Goal: Communication & Community: Answer question/provide support

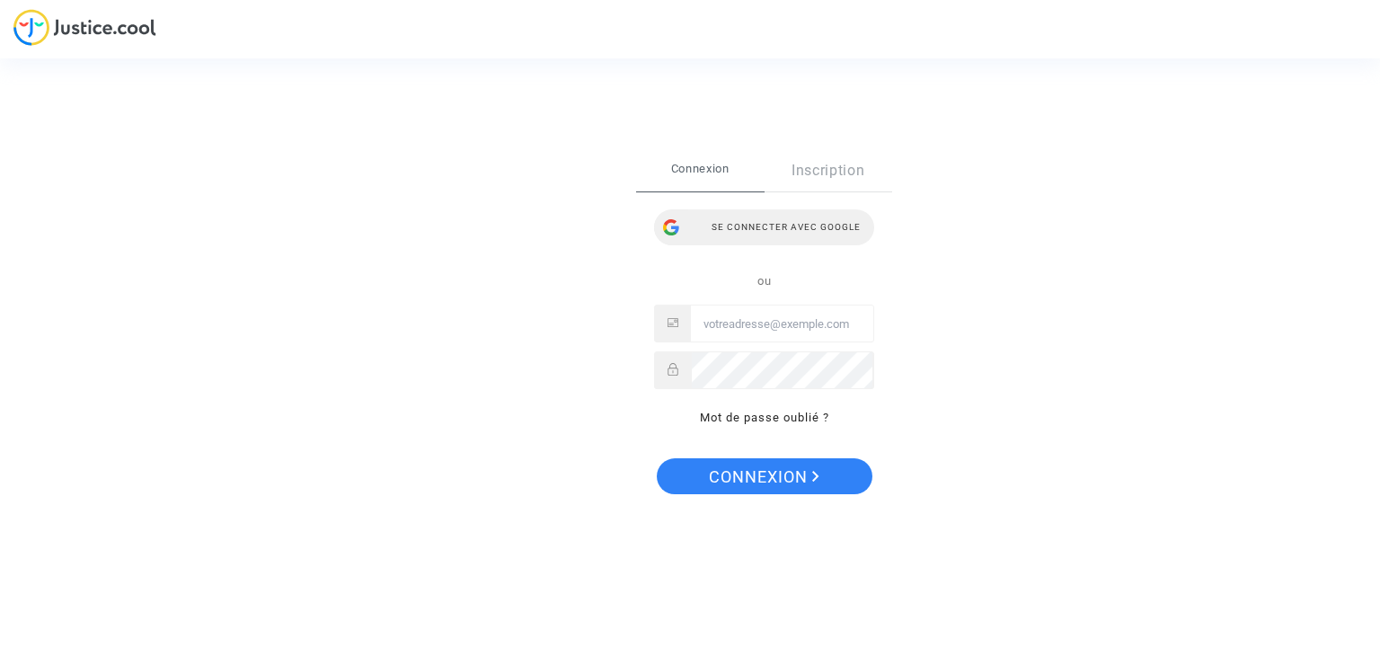
click at [794, 235] on div "Se connecter avec Google" at bounding box center [764, 227] width 220 height 36
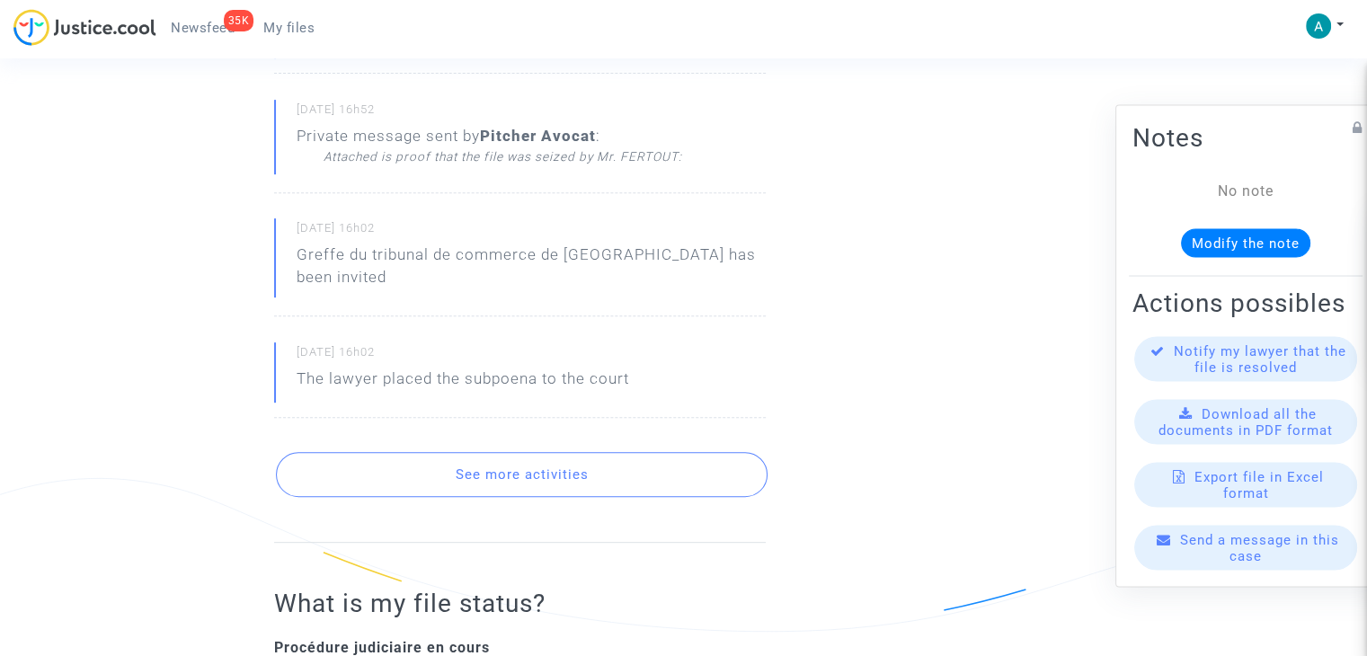
scroll to position [719, 0]
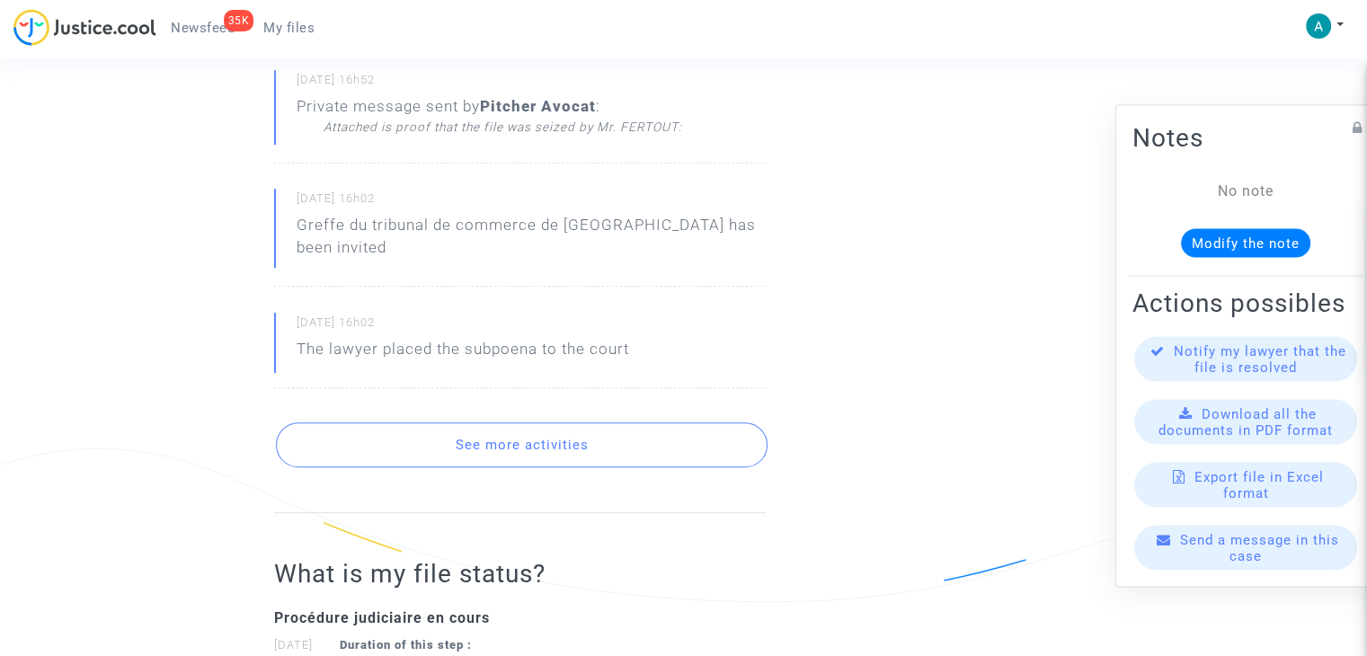
drag, startPoint x: 593, startPoint y: 422, endPoint x: 598, endPoint y: 409, distance: 14.2
click at [593, 422] on button "See more activities" at bounding box center [522, 444] width 492 height 45
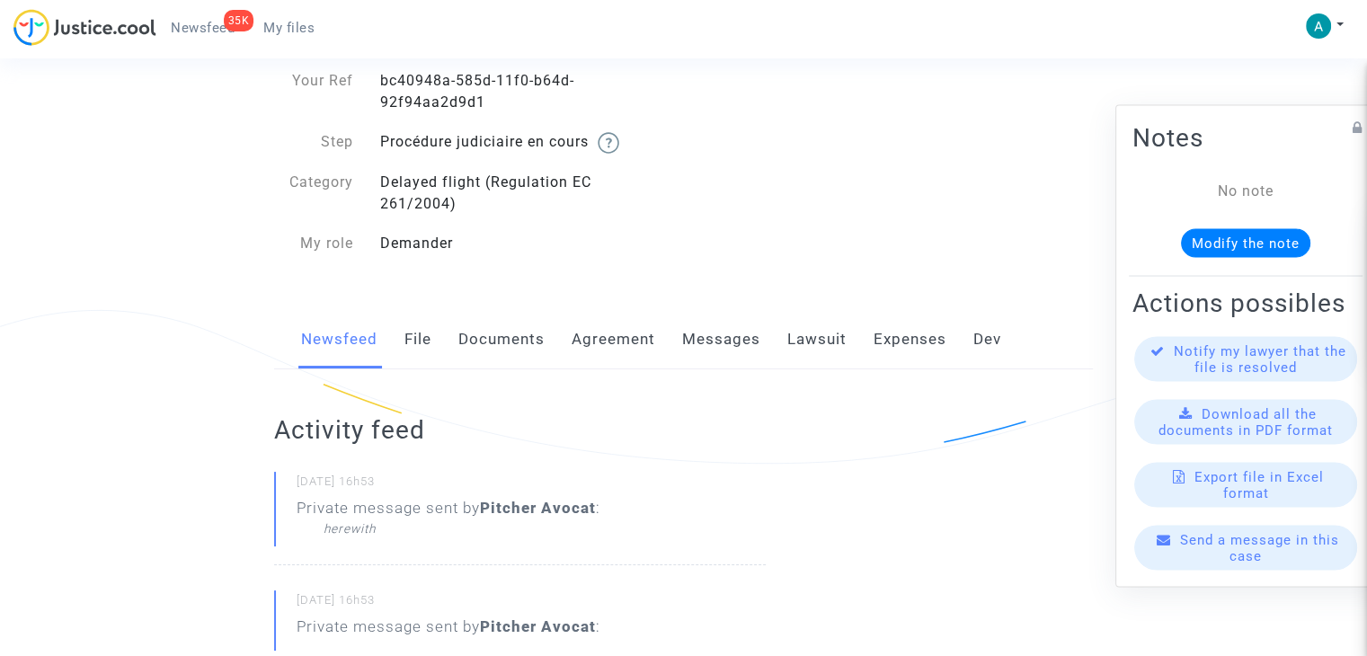
scroll to position [0, 0]
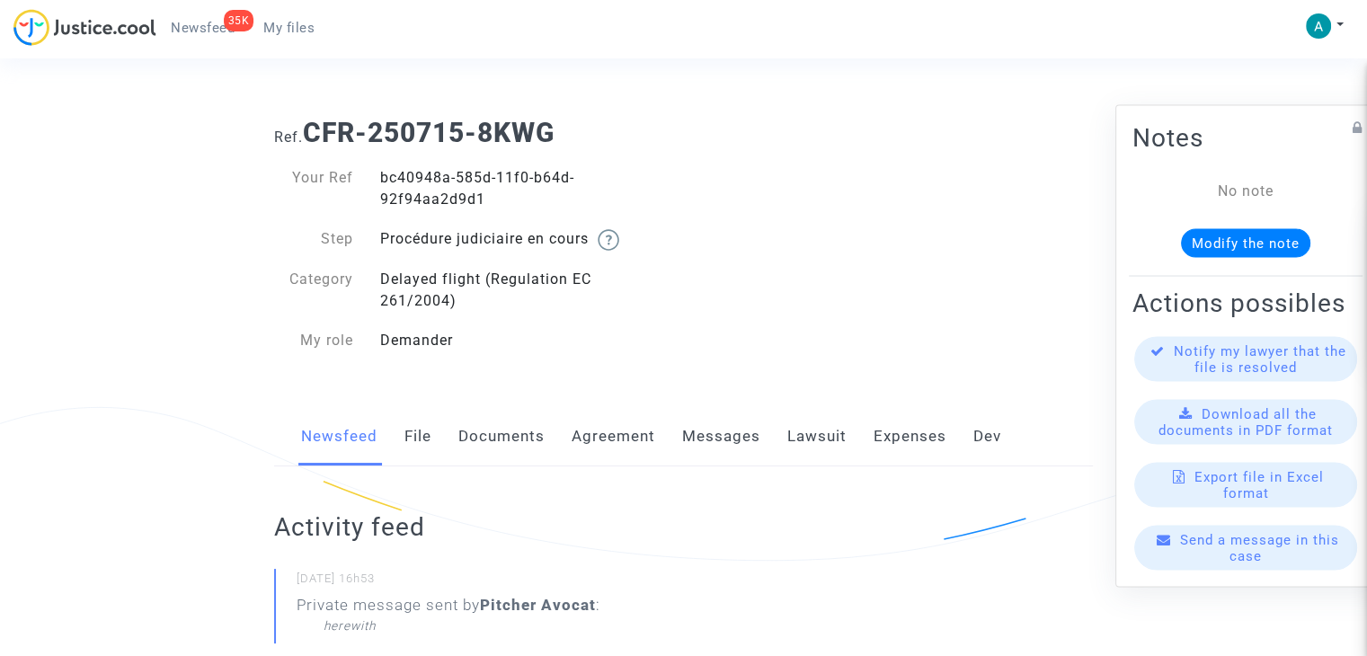
click at [447, 435] on div "Newsfeed File Documents Agreement Messages Lawsuit Expenses Dev" at bounding box center [683, 437] width 819 height 60
click at [500, 437] on link "Documents" at bounding box center [501, 436] width 86 height 59
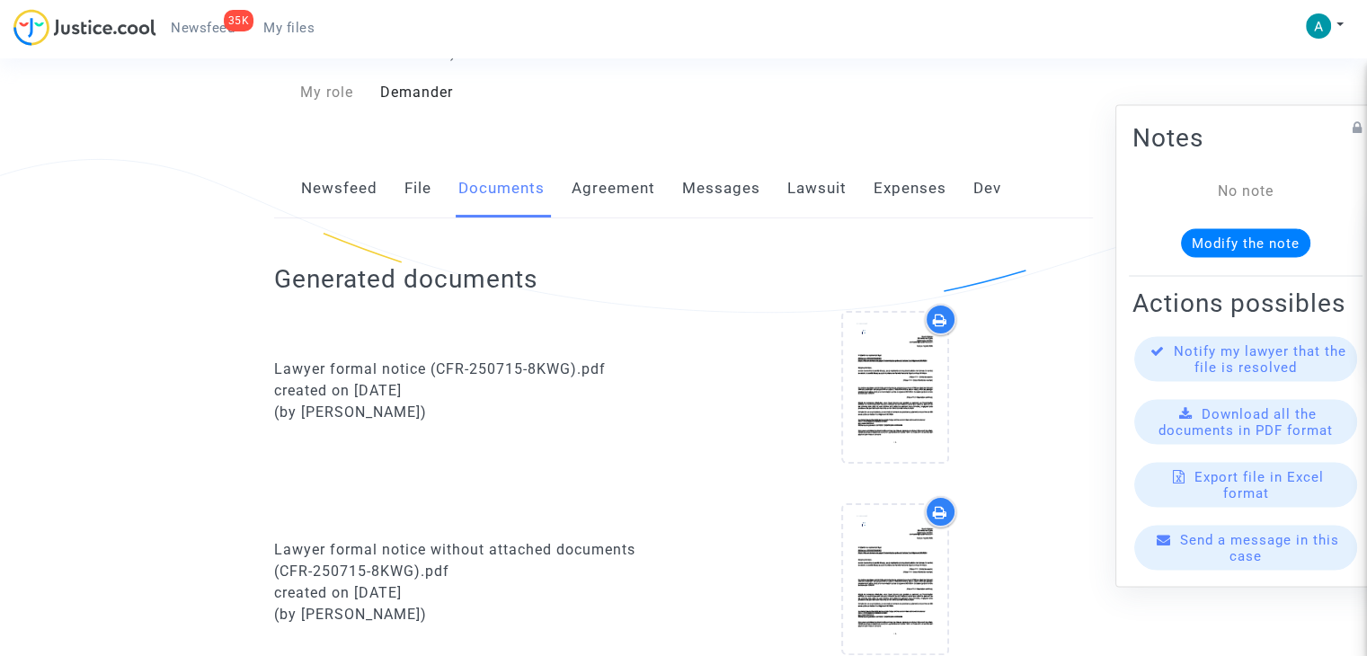
scroll to position [180, 0]
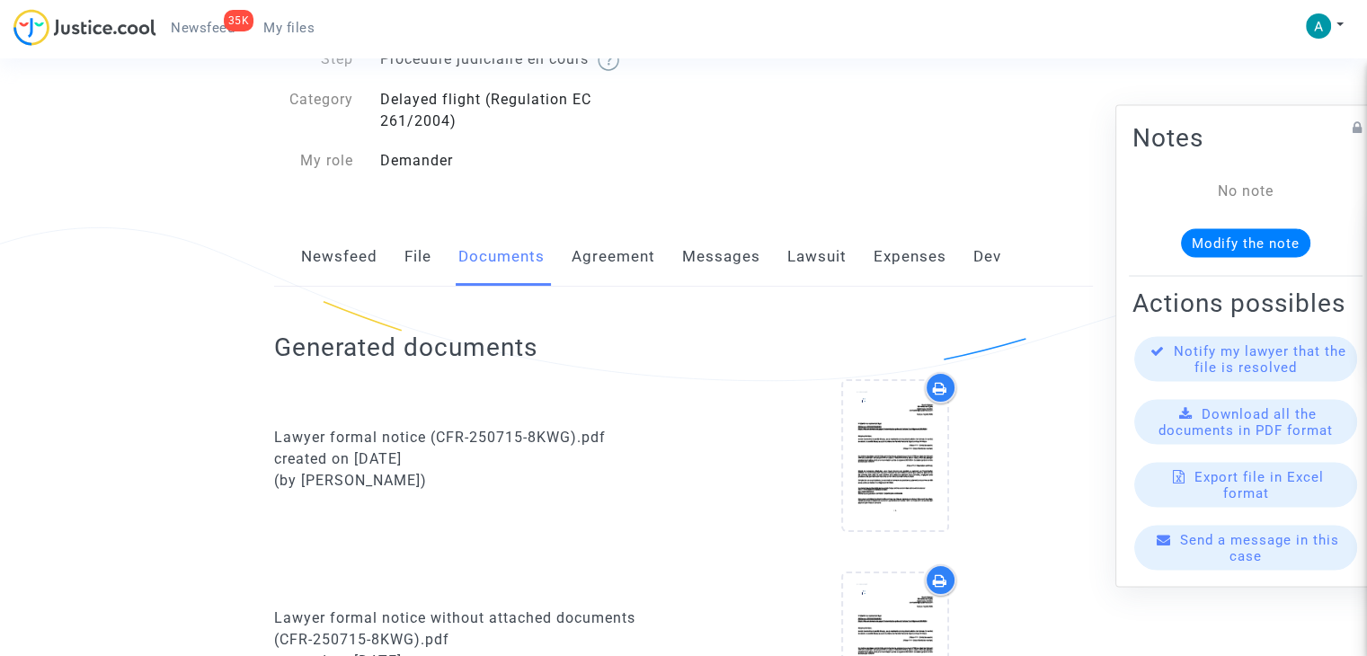
click at [721, 248] on link "Messages" at bounding box center [721, 256] width 78 height 59
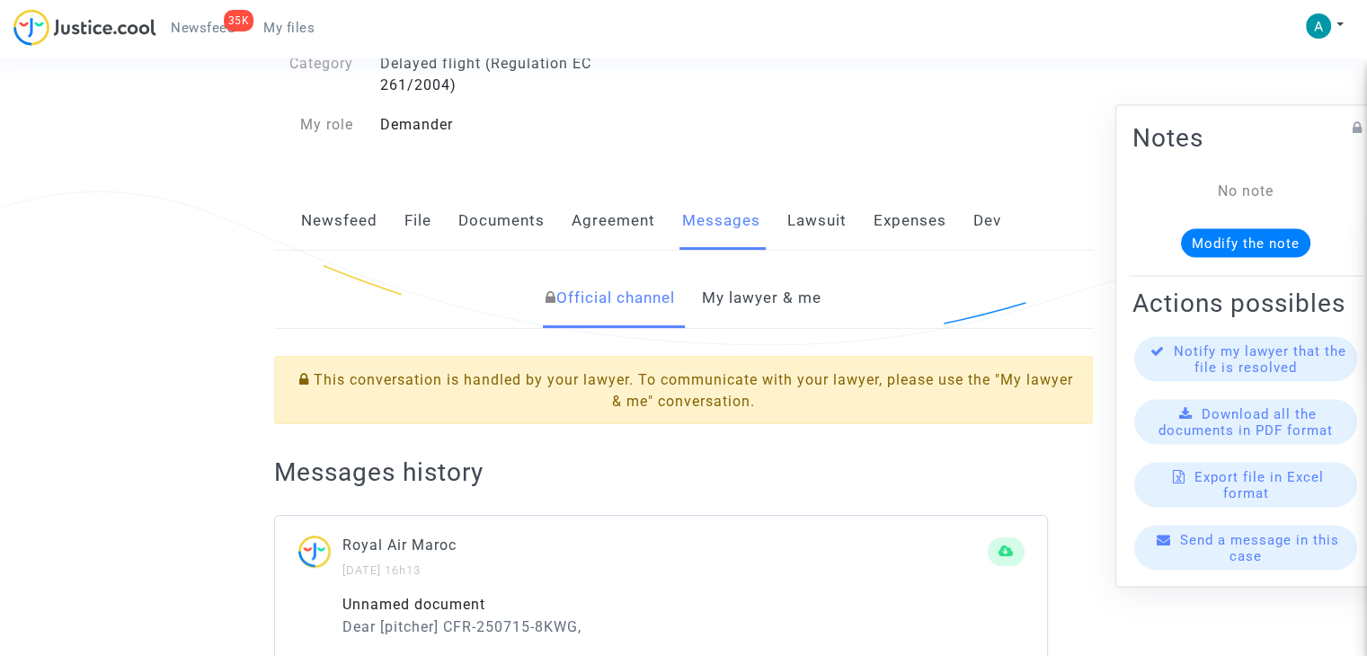
scroll to position [215, 0]
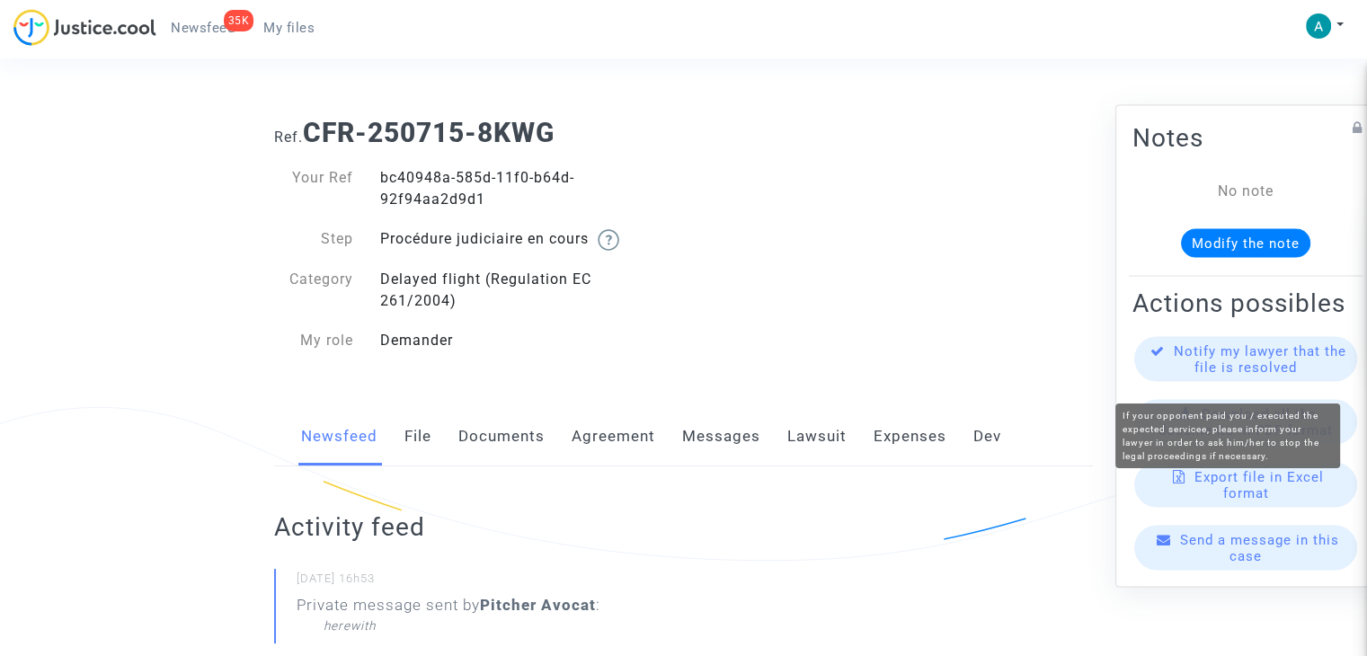
click at [1290, 376] on span "Notify my lawyer that the file is resolved" at bounding box center [1260, 359] width 173 height 32
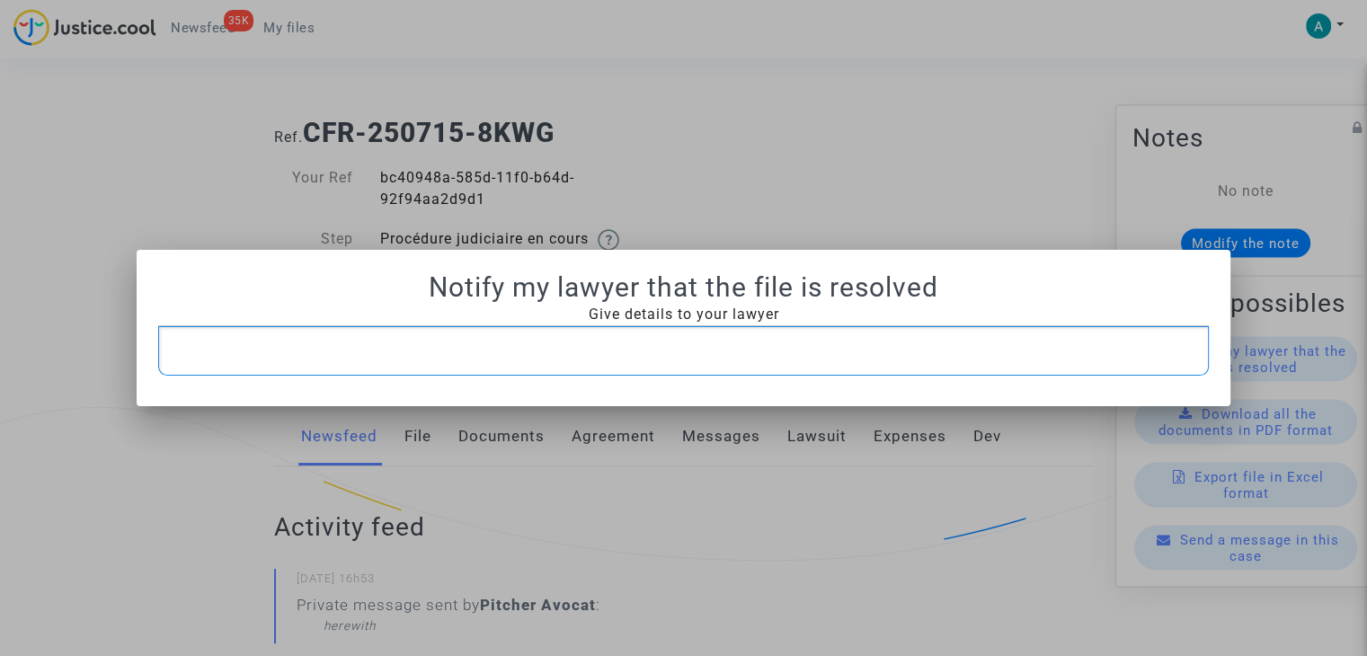
click at [651, 334] on div "Rich Text Editor, main" at bounding box center [683, 351] width 1051 height 50
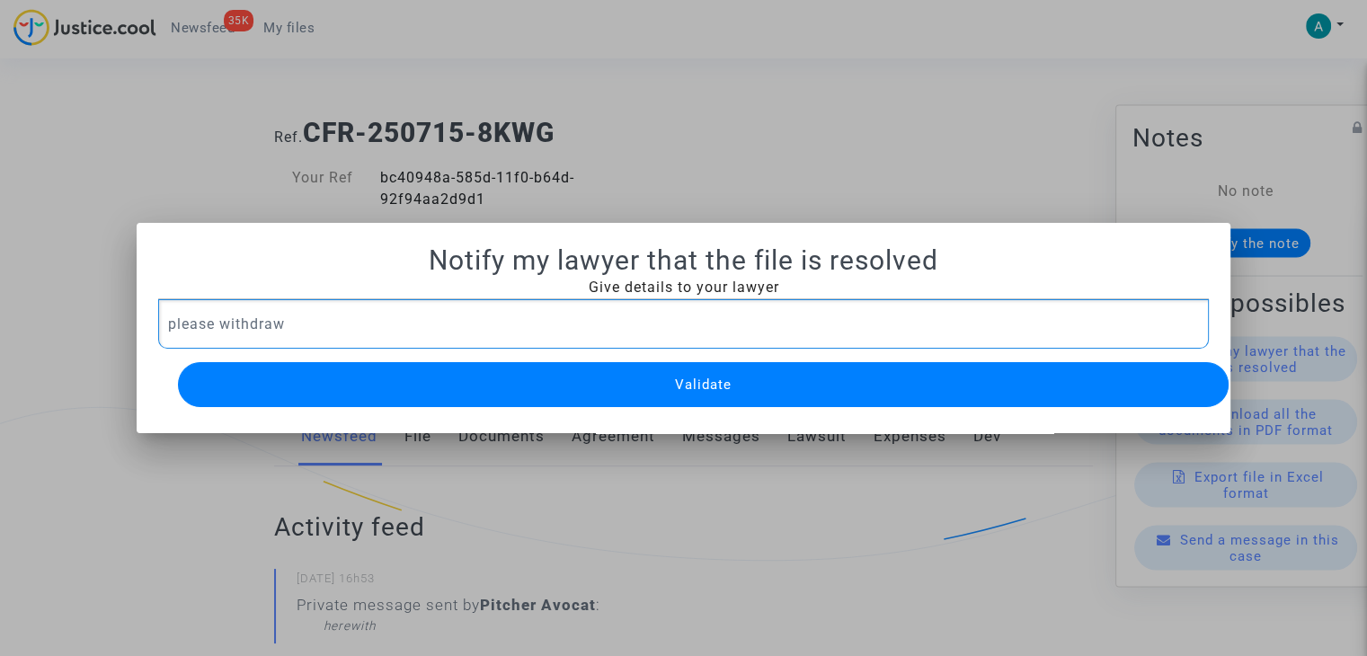
click at [778, 371] on button "Validate" at bounding box center [703, 384] width 1051 height 45
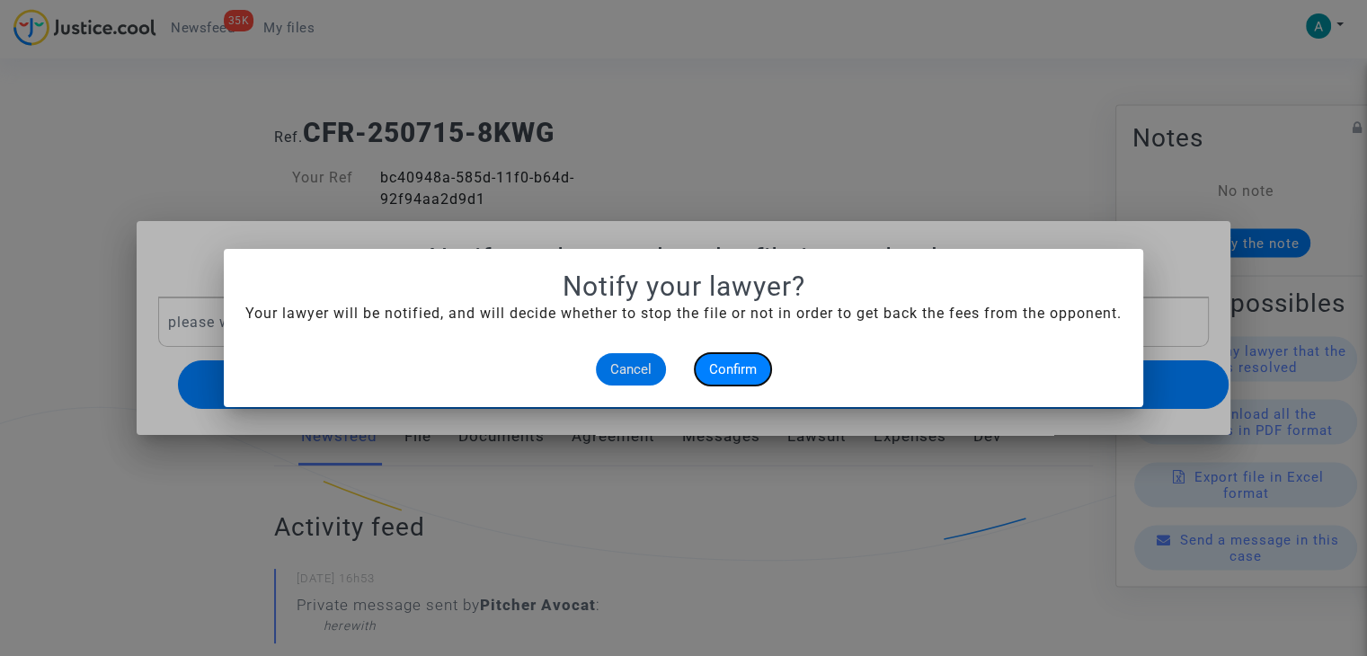
click at [732, 355] on button "Confirm" at bounding box center [733, 369] width 76 height 32
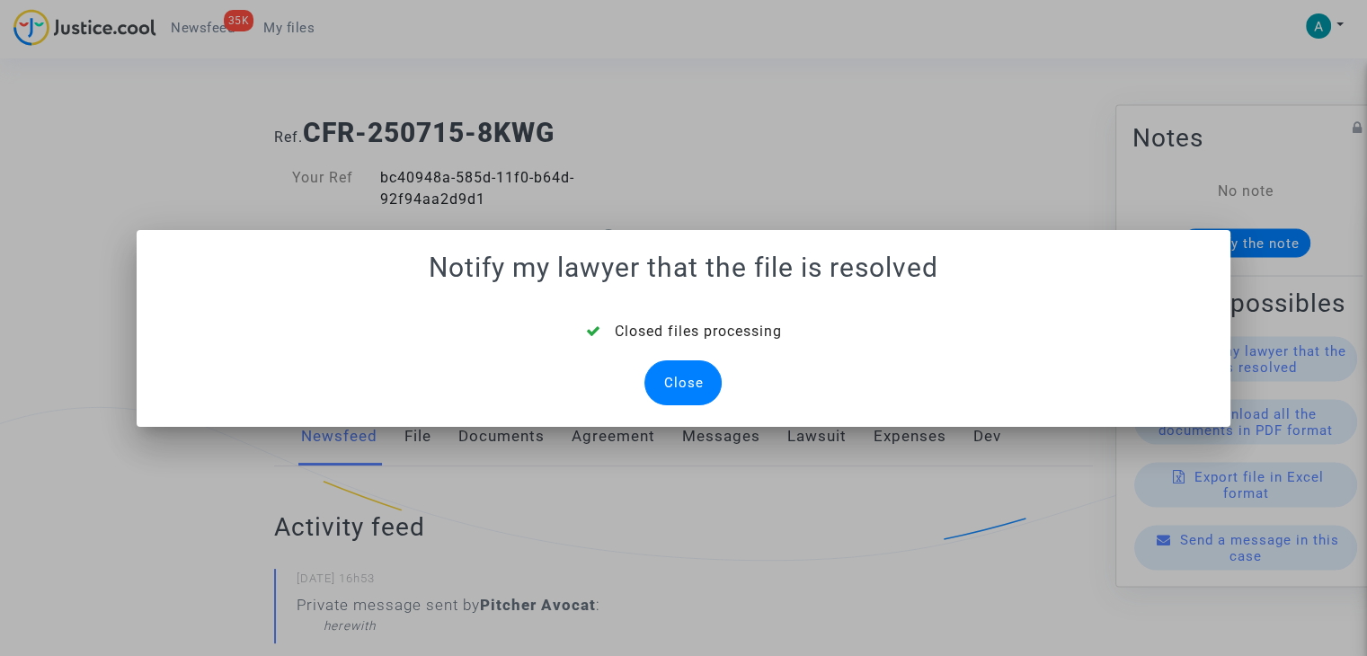
click at [679, 390] on div "Close" at bounding box center [682, 382] width 77 height 45
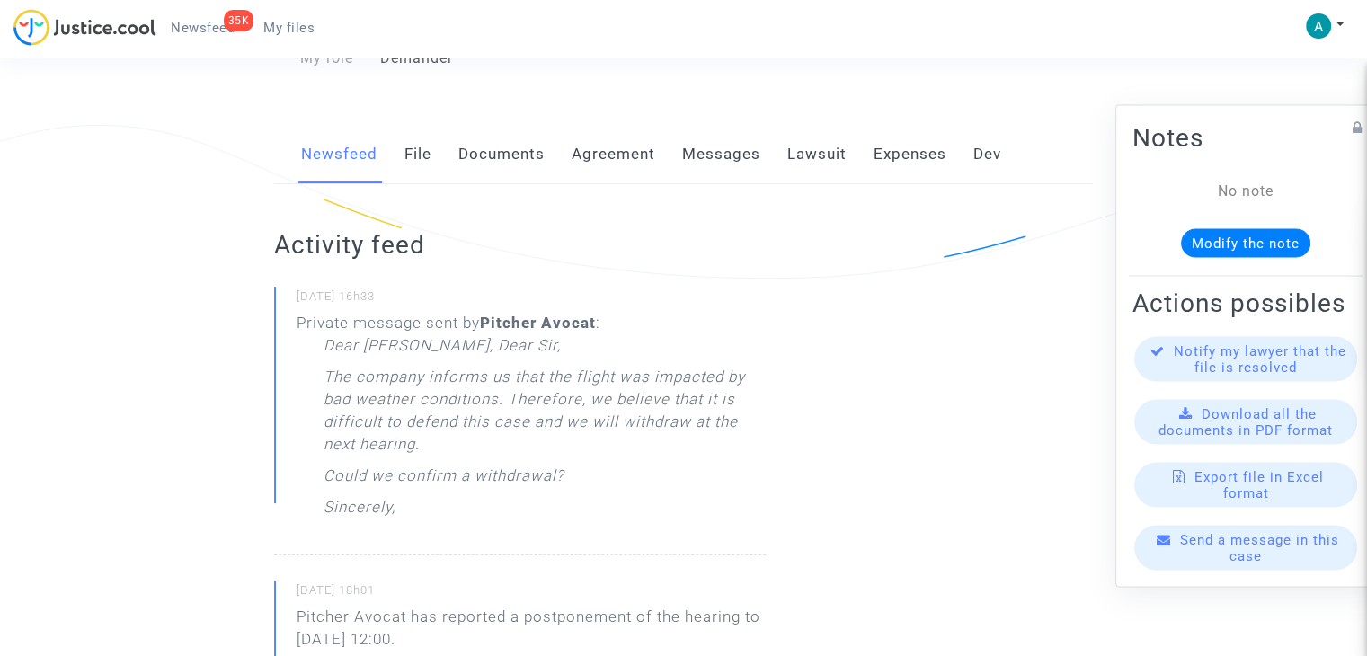
scroll to position [359, 0]
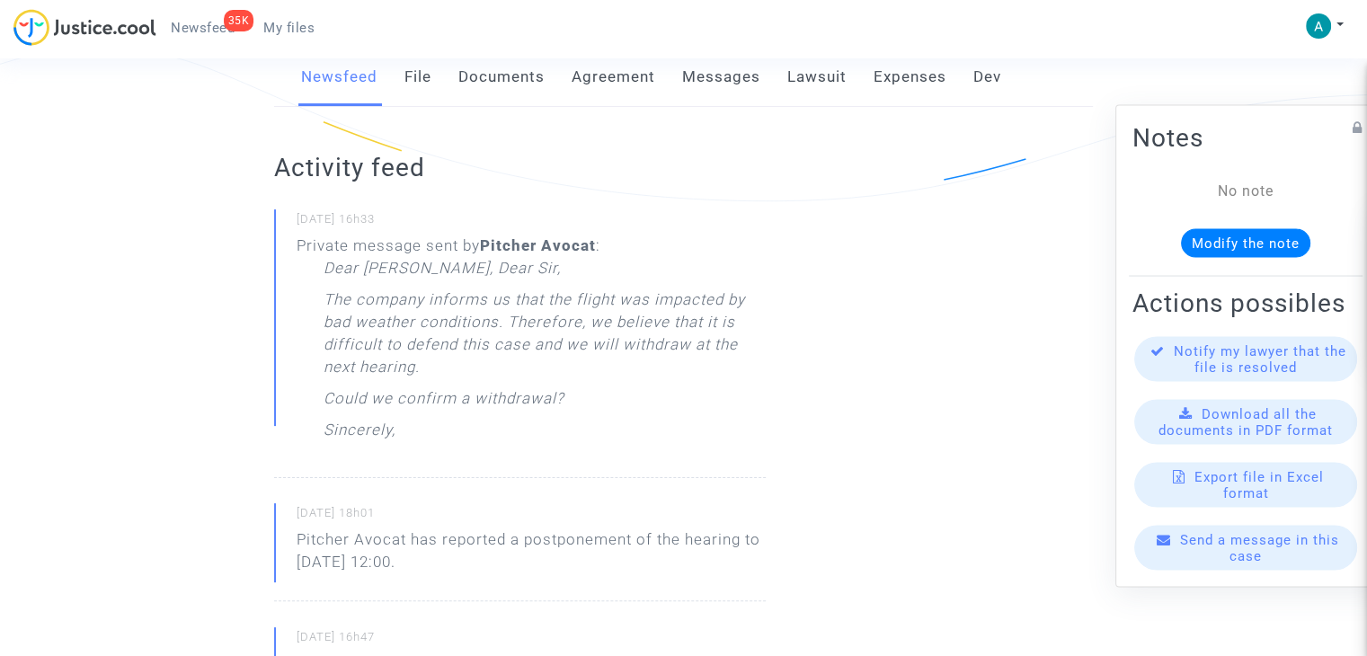
click at [1242, 562] on span "Send a message in this case" at bounding box center [1259, 548] width 159 height 32
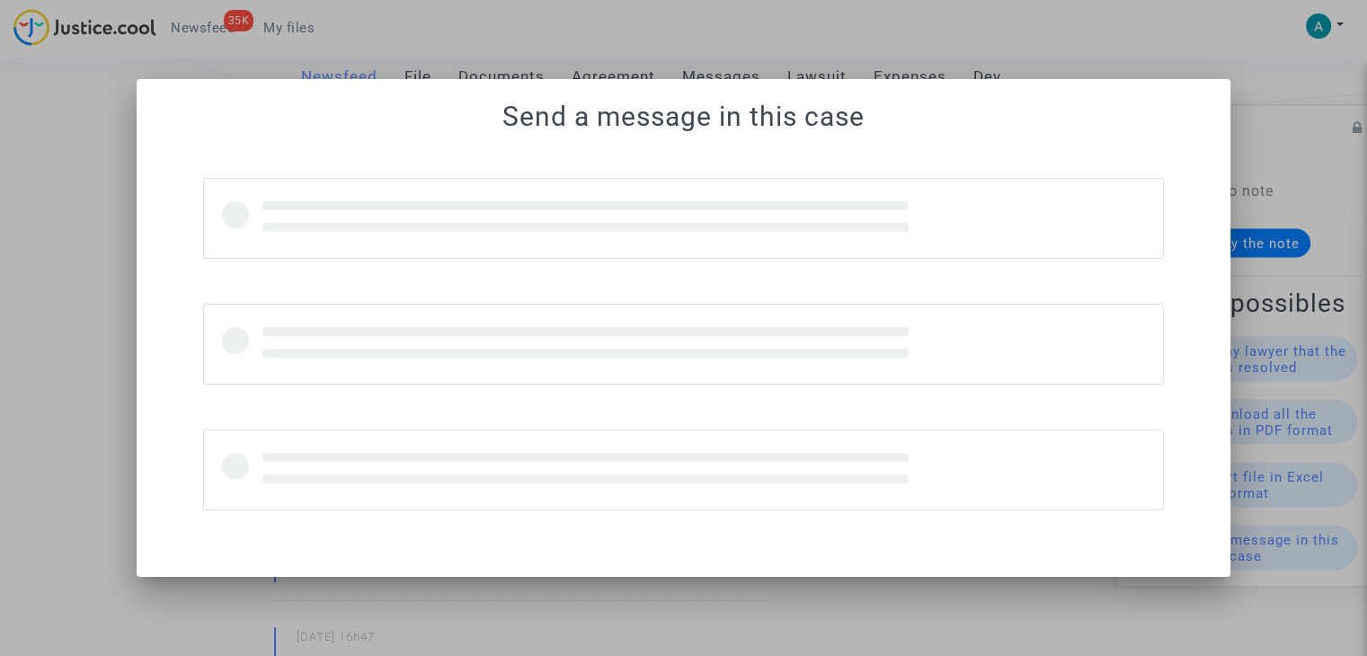
scroll to position [0, 0]
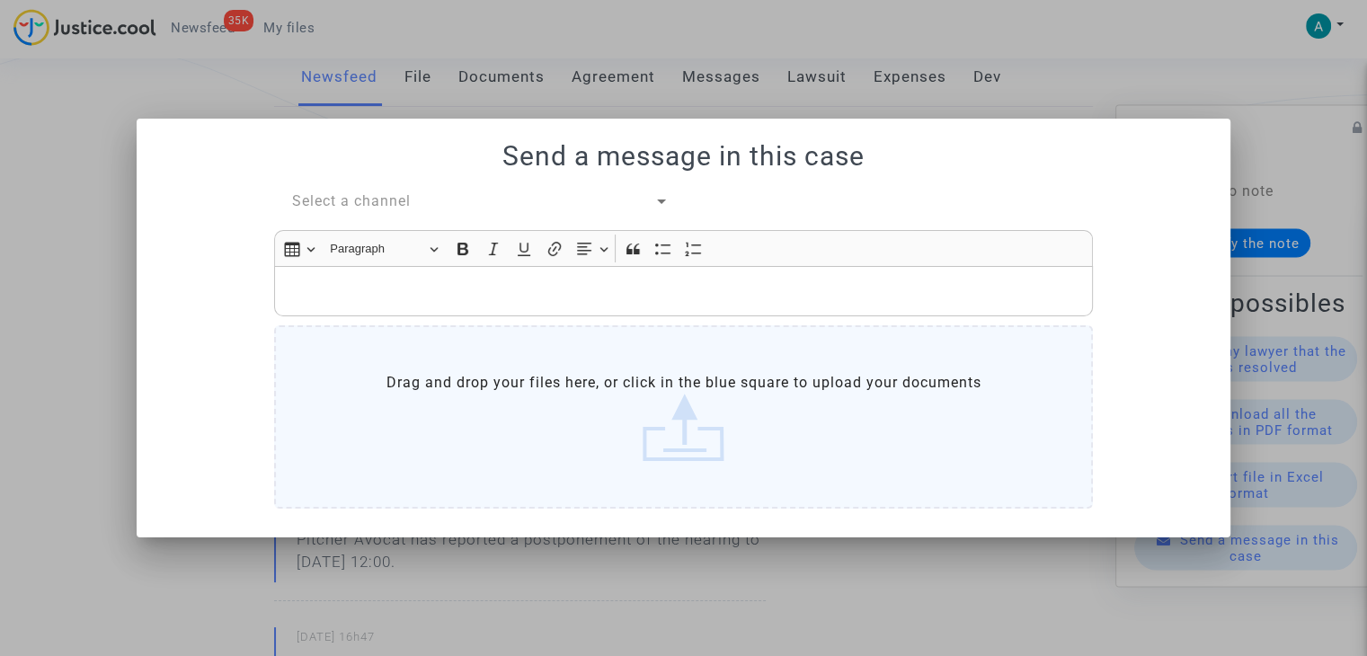
click at [406, 192] on span "Select a channel" at bounding box center [351, 200] width 119 height 17
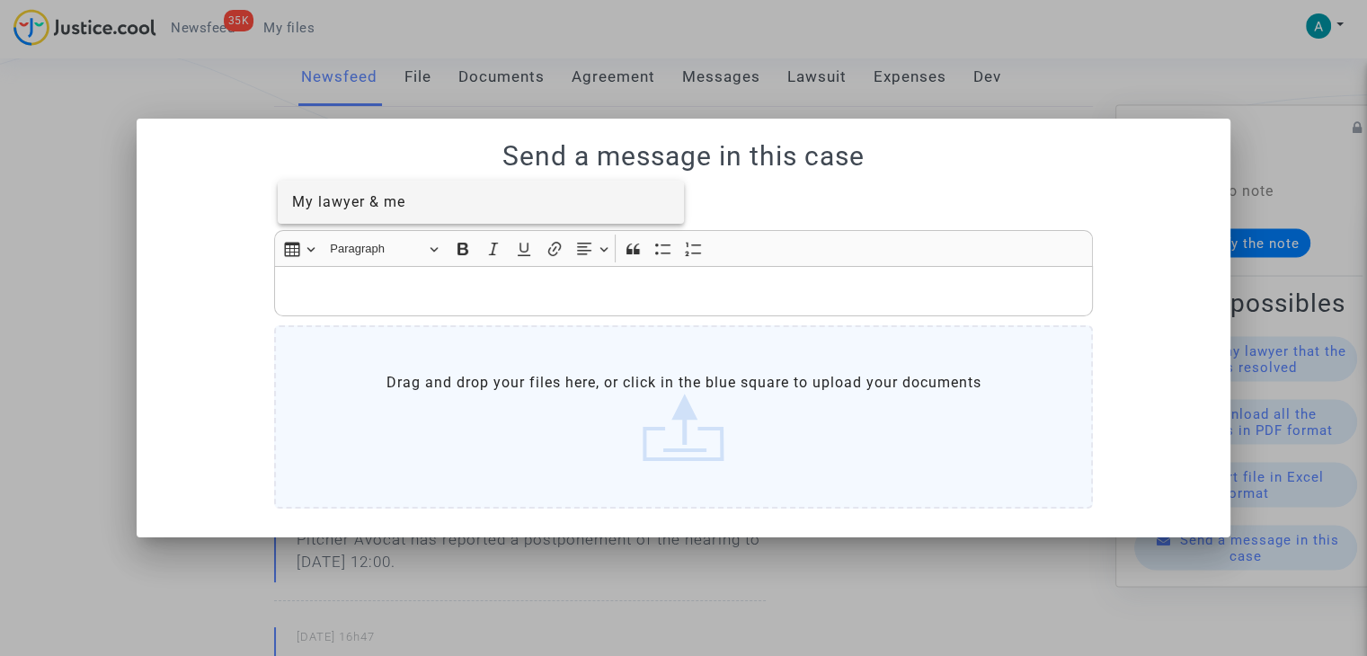
click at [414, 202] on span "My lawyer & me" at bounding box center [481, 202] width 378 height 43
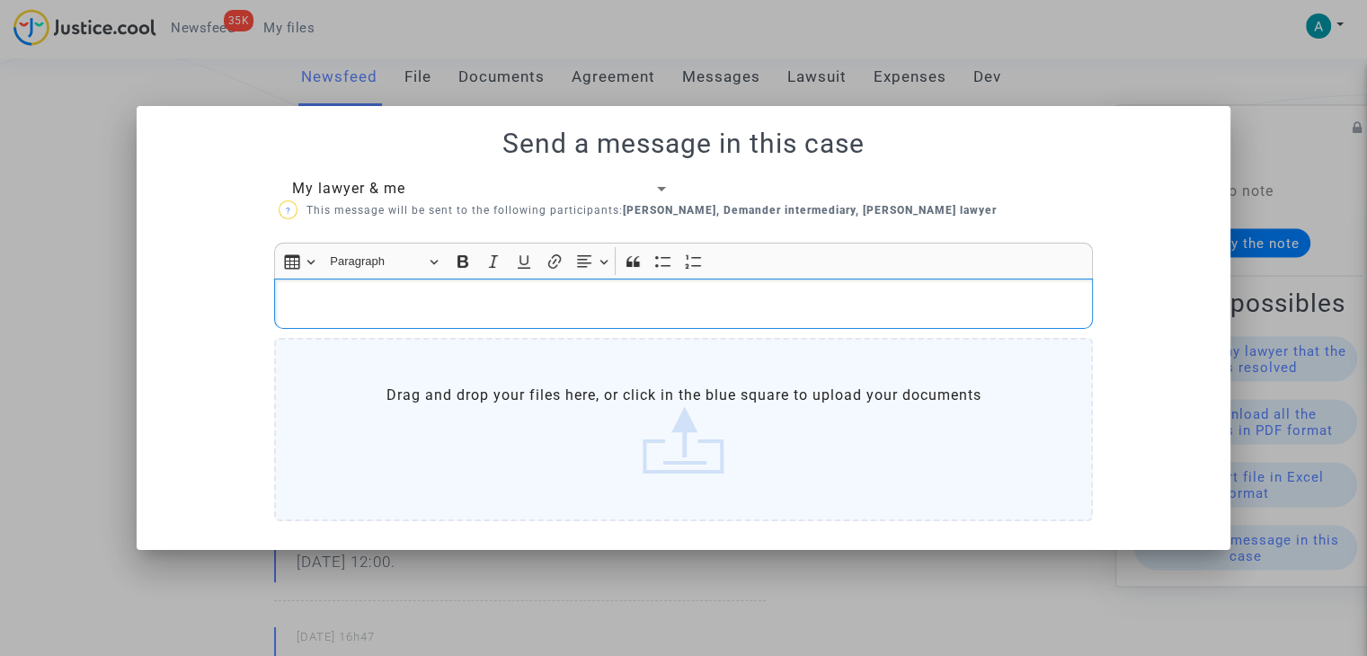
click at [384, 292] on p "Rich Text Editor, main" at bounding box center [684, 303] width 800 height 22
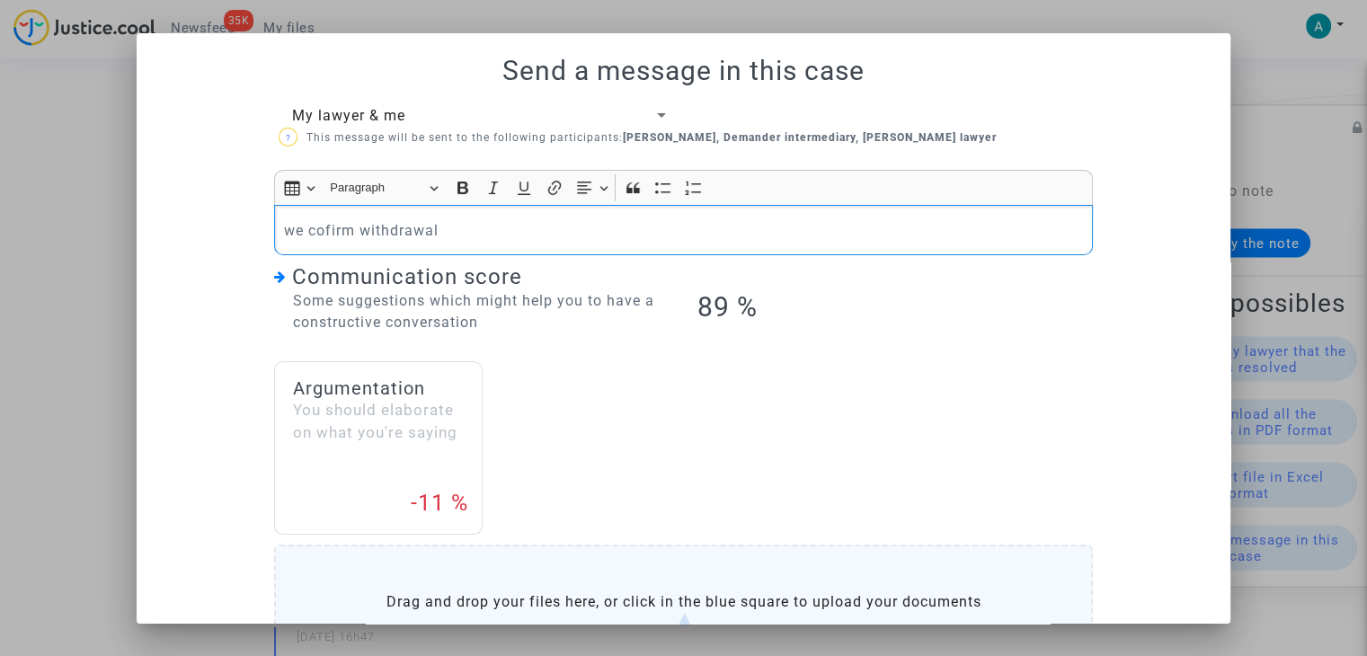
click at [402, 227] on p "we cofirm withdrawal" at bounding box center [684, 230] width 800 height 22
copy p "withdrawal"
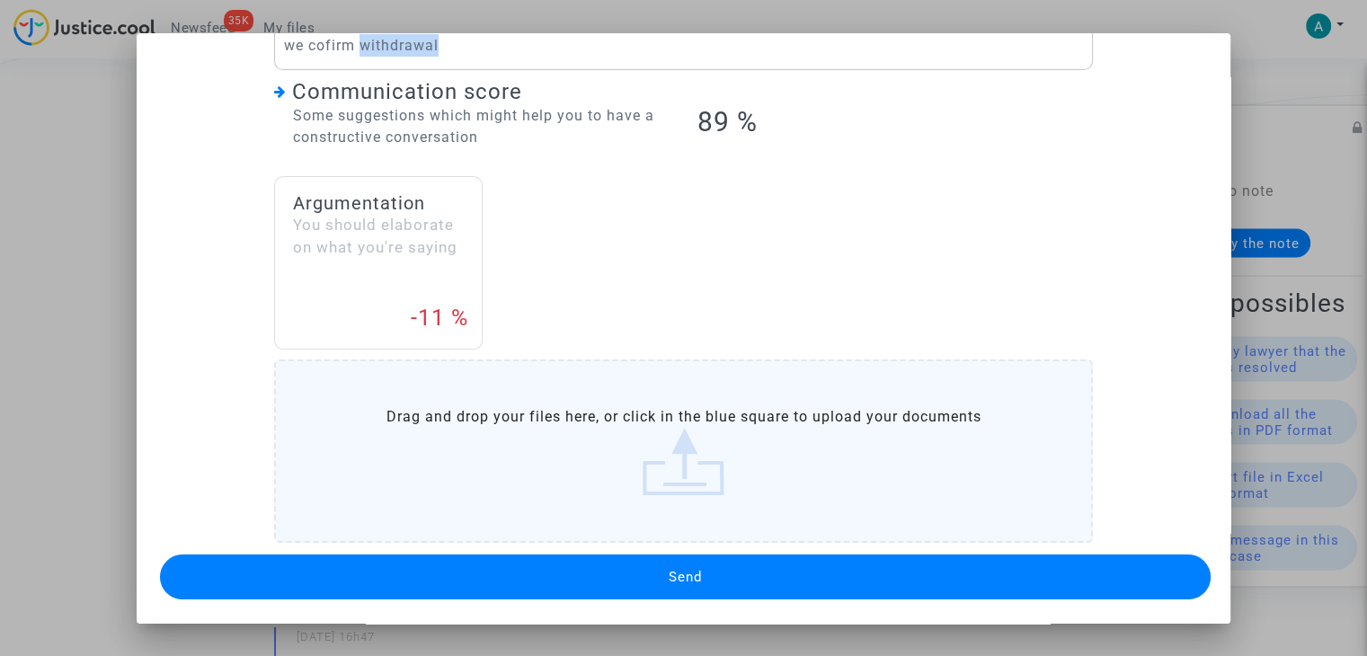
click at [645, 584] on button "Send" at bounding box center [685, 576] width 1051 height 45
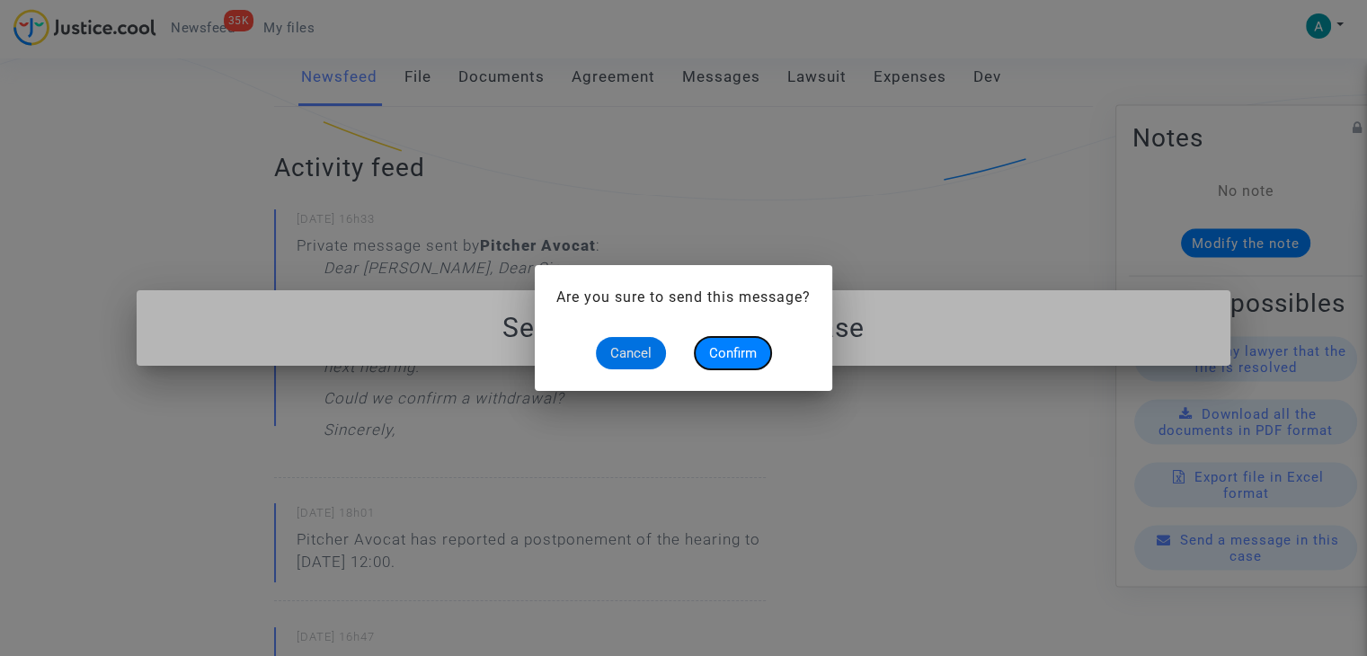
click at [726, 357] on span "Confirm" at bounding box center [733, 353] width 48 height 16
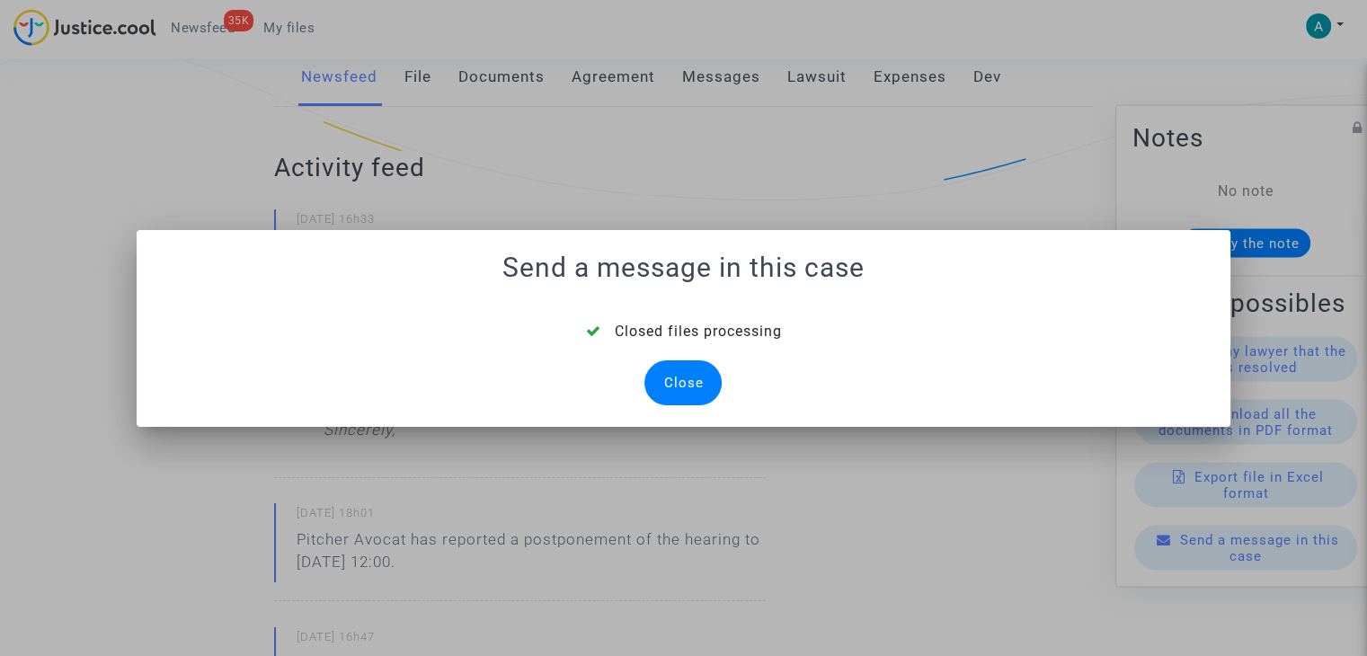
click at [691, 371] on div "Close" at bounding box center [682, 382] width 77 height 45
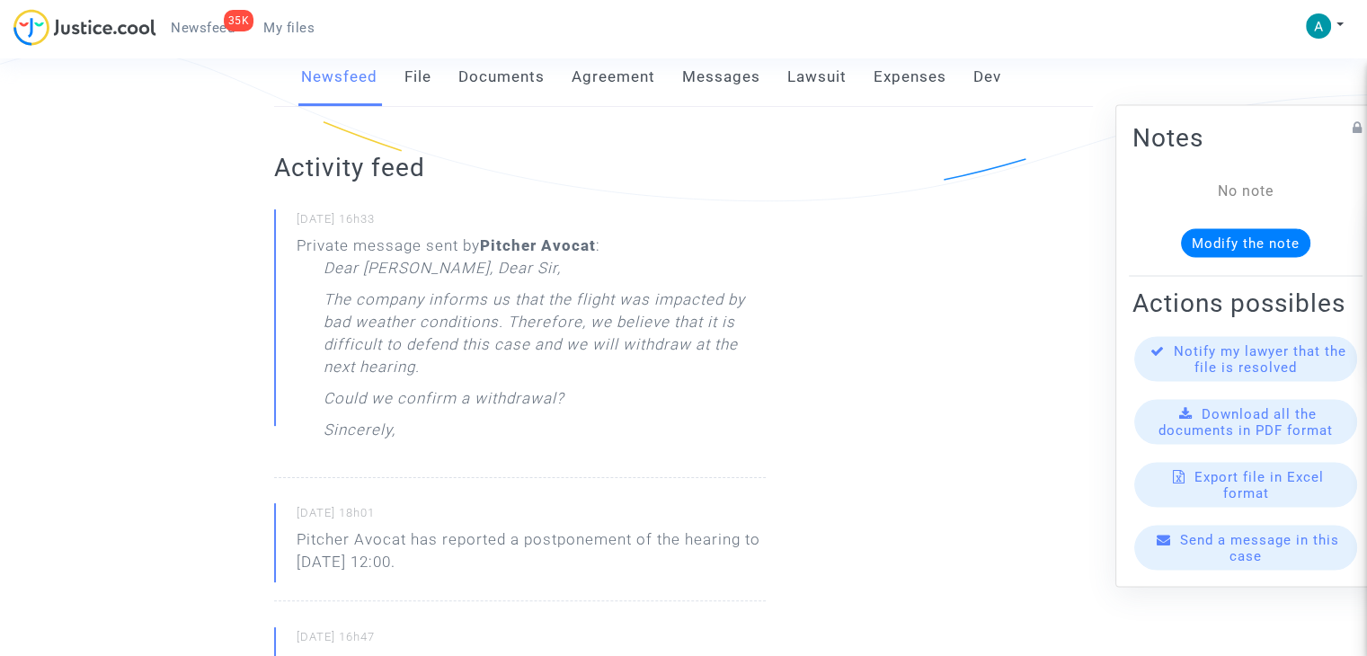
click at [537, 398] on p "Could we confirm a withdrawal?" at bounding box center [444, 402] width 241 height 31
copy p "withdrawal"
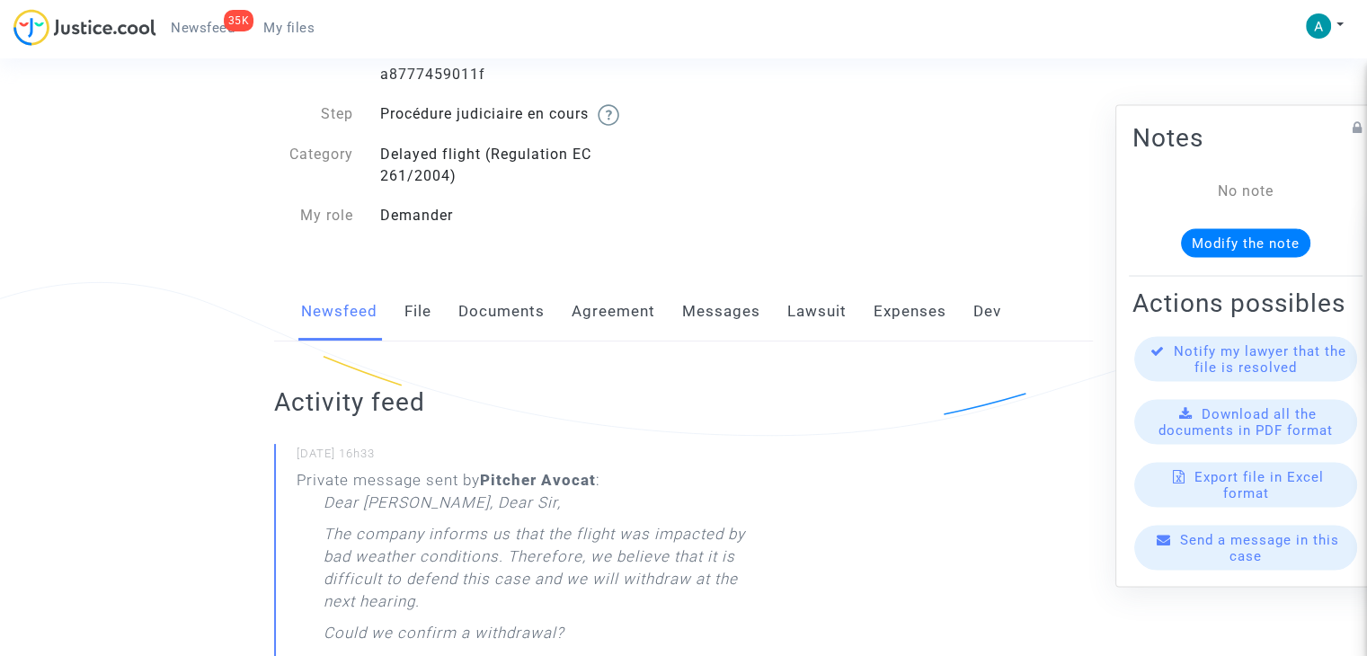
scroll to position [270, 0]
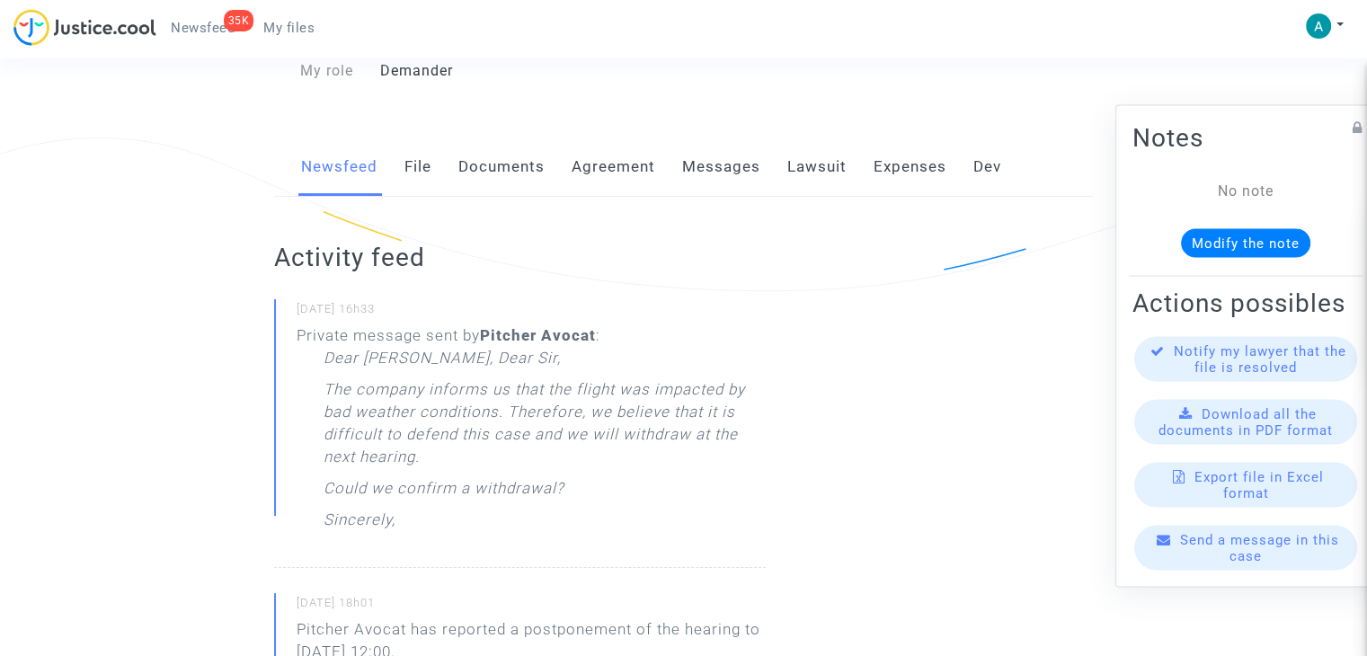
click at [1280, 553] on span "Send a message in this case" at bounding box center [1259, 548] width 159 height 32
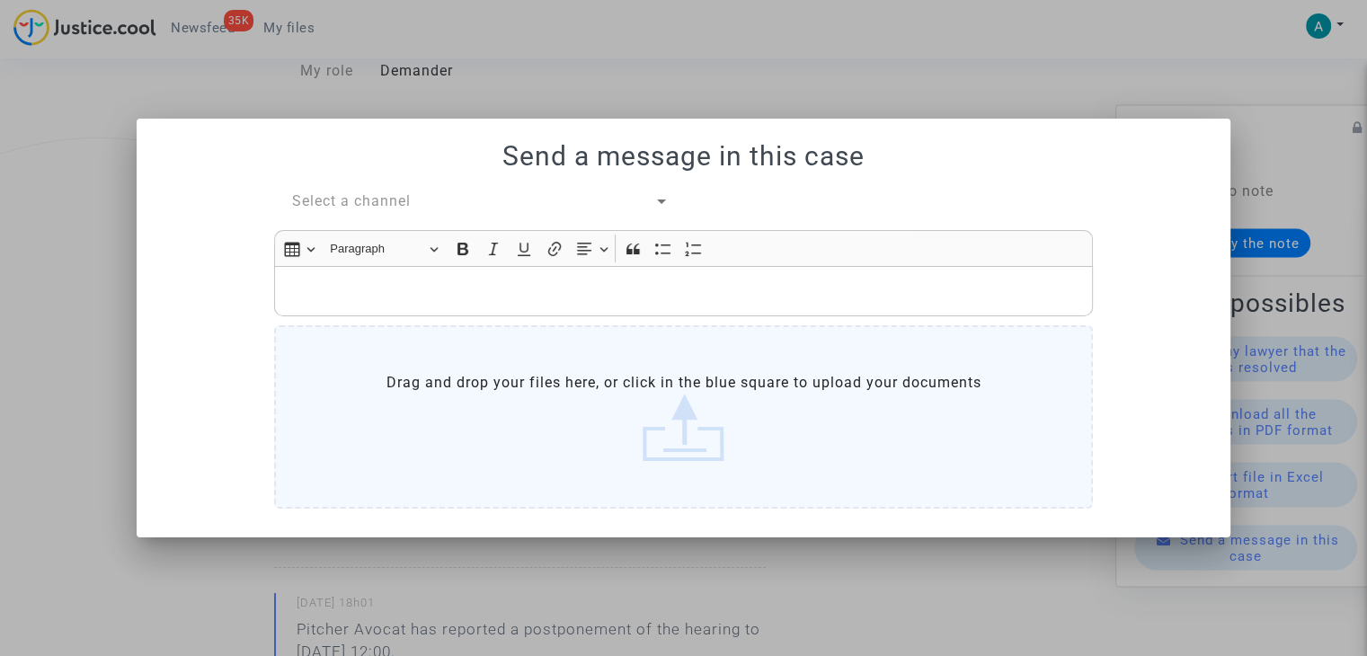
click at [374, 208] on span "Select a channel" at bounding box center [351, 200] width 119 height 17
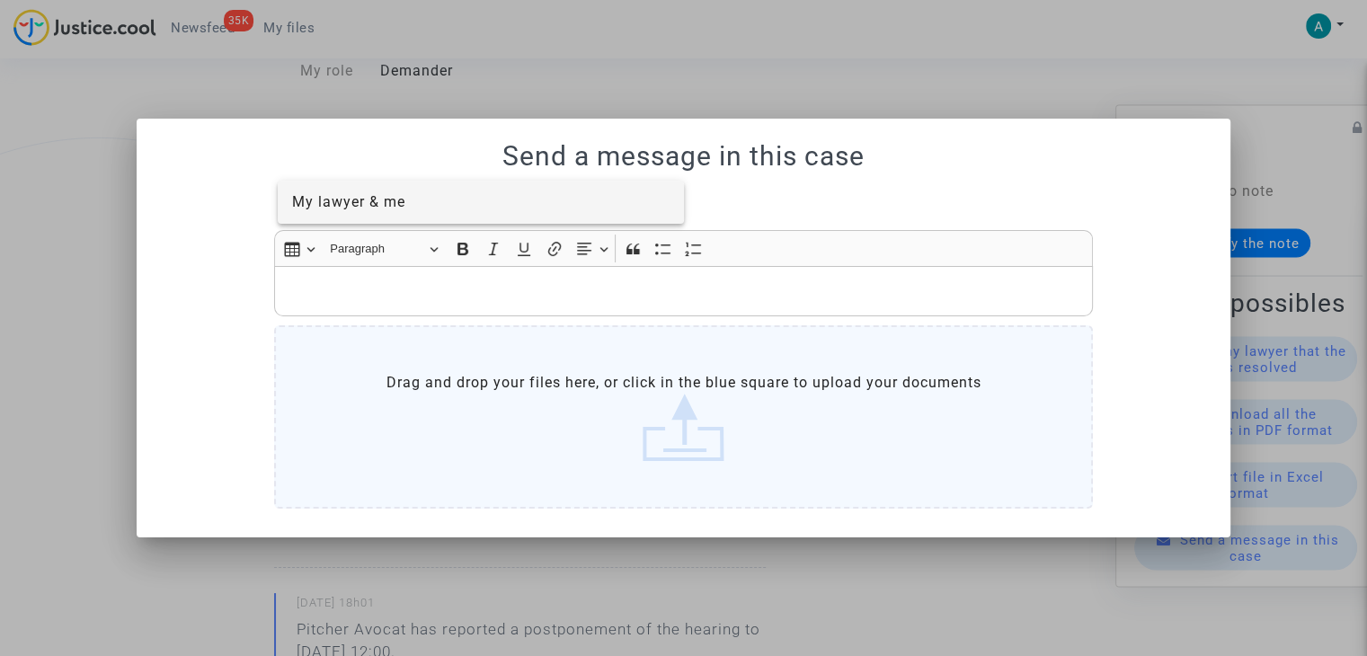
click at [401, 214] on span "My lawyer & me" at bounding box center [481, 202] width 378 height 43
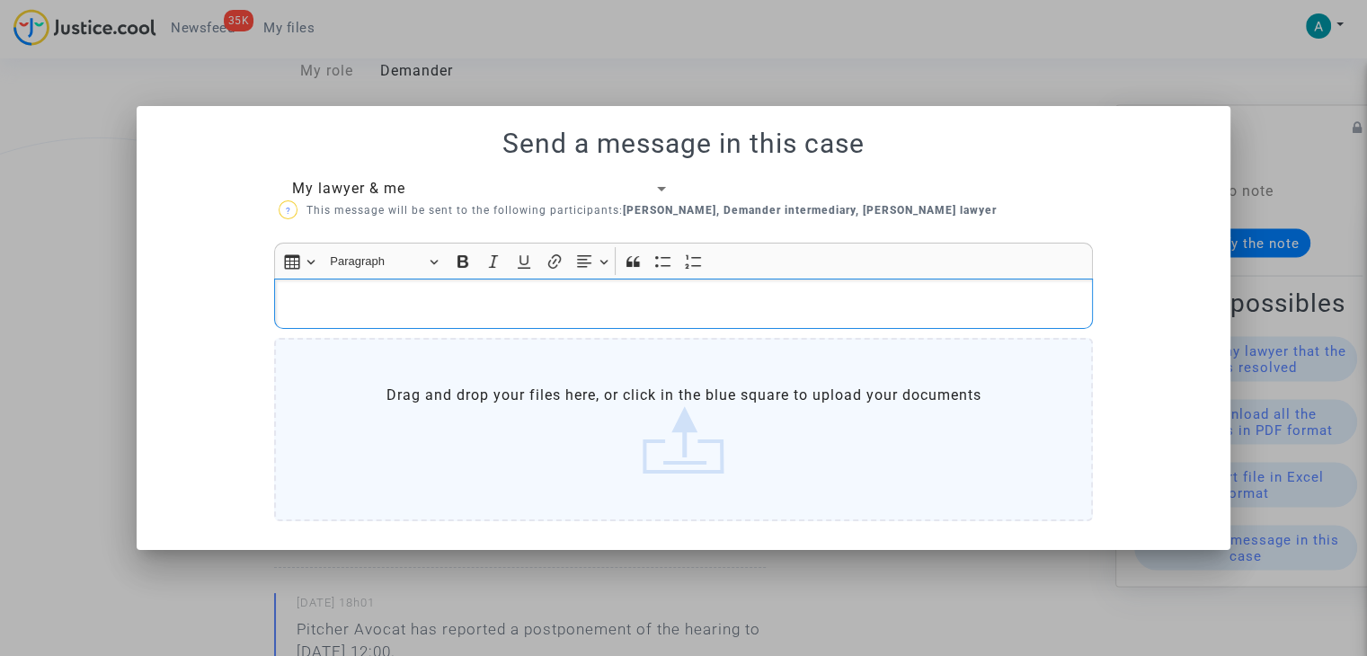
click at [392, 294] on p "Rich Text Editor, main" at bounding box center [684, 303] width 800 height 22
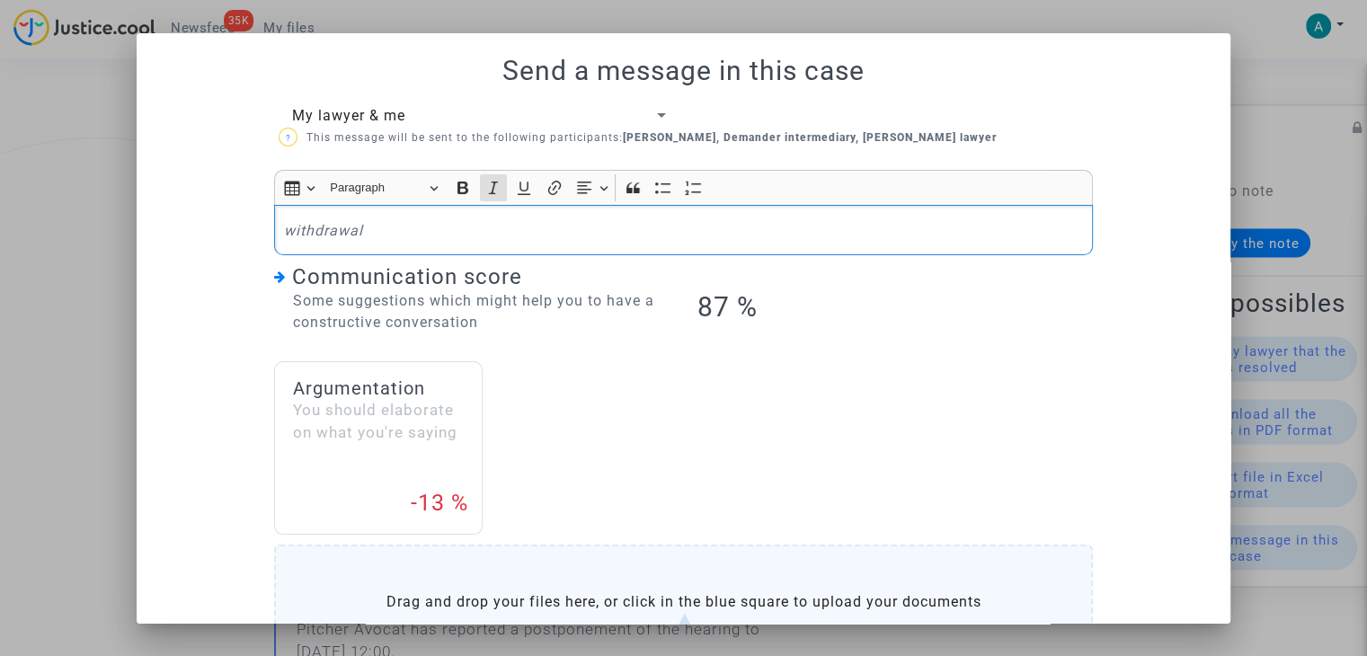
click at [284, 225] on icon "withdrawal" at bounding box center [323, 230] width 79 height 17
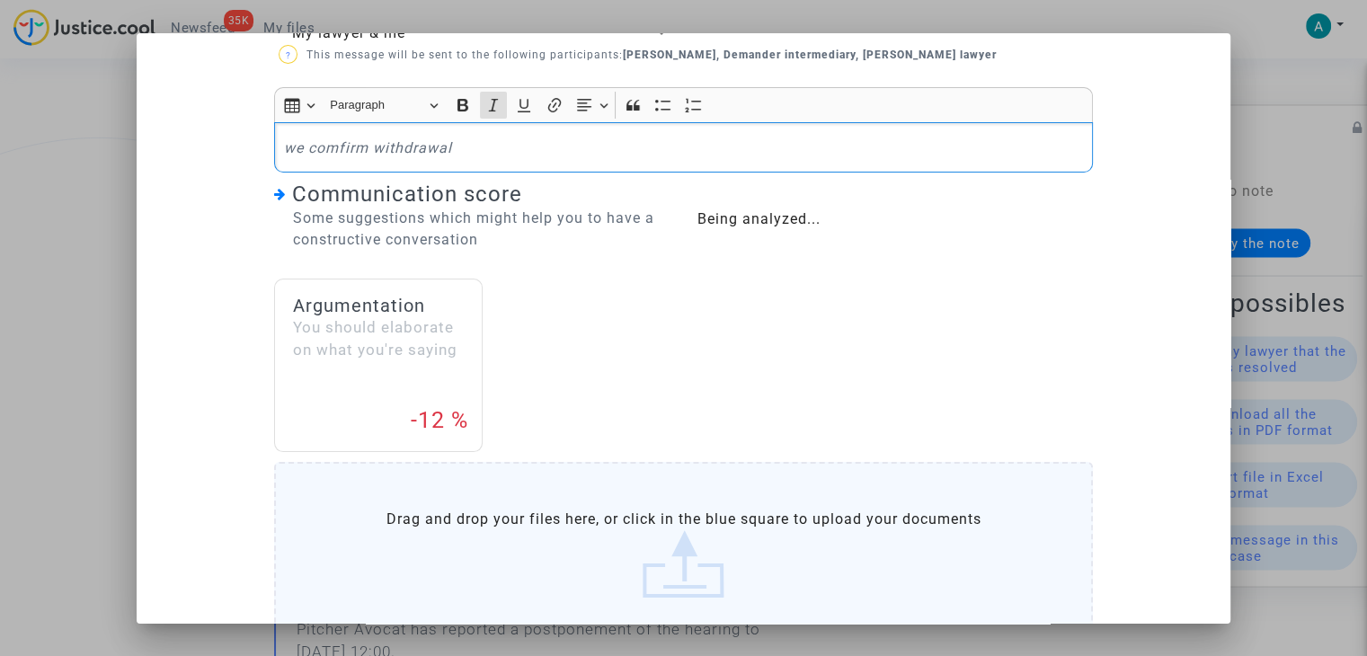
scroll to position [185, 0]
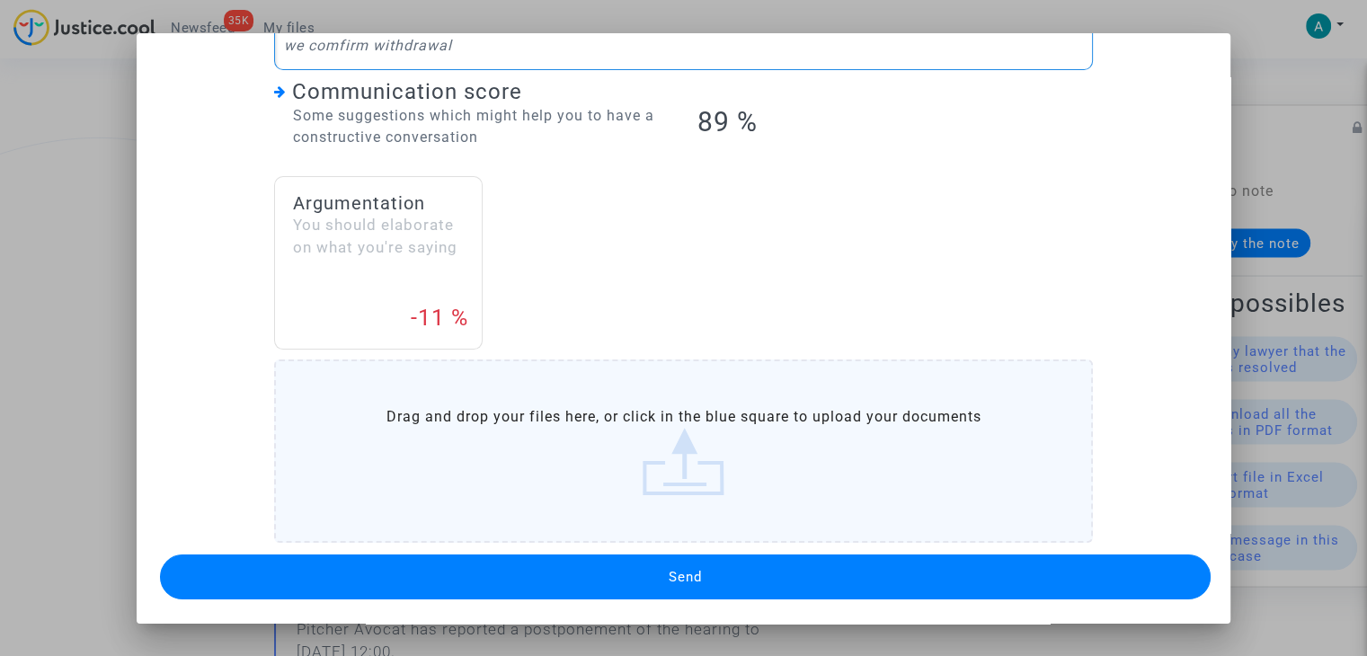
click at [608, 558] on button "Send" at bounding box center [685, 576] width 1051 height 45
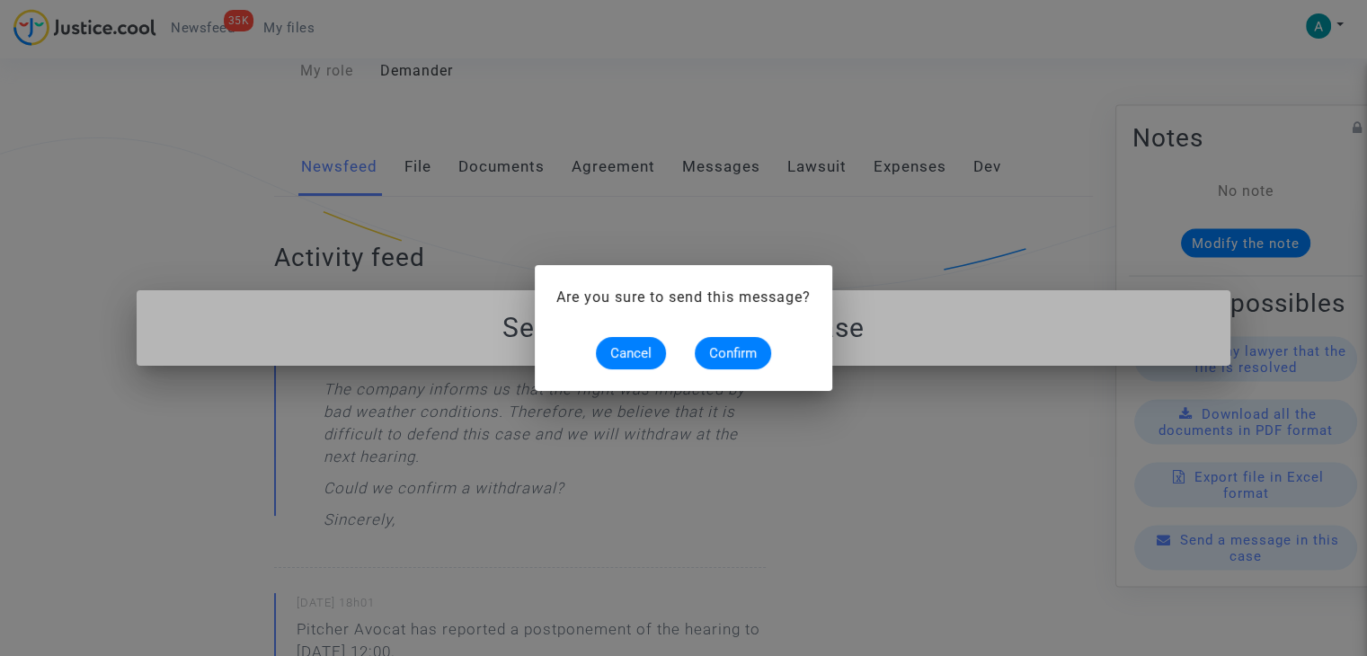
scroll to position [0, 0]
click at [748, 343] on button "Confirm" at bounding box center [733, 353] width 76 height 32
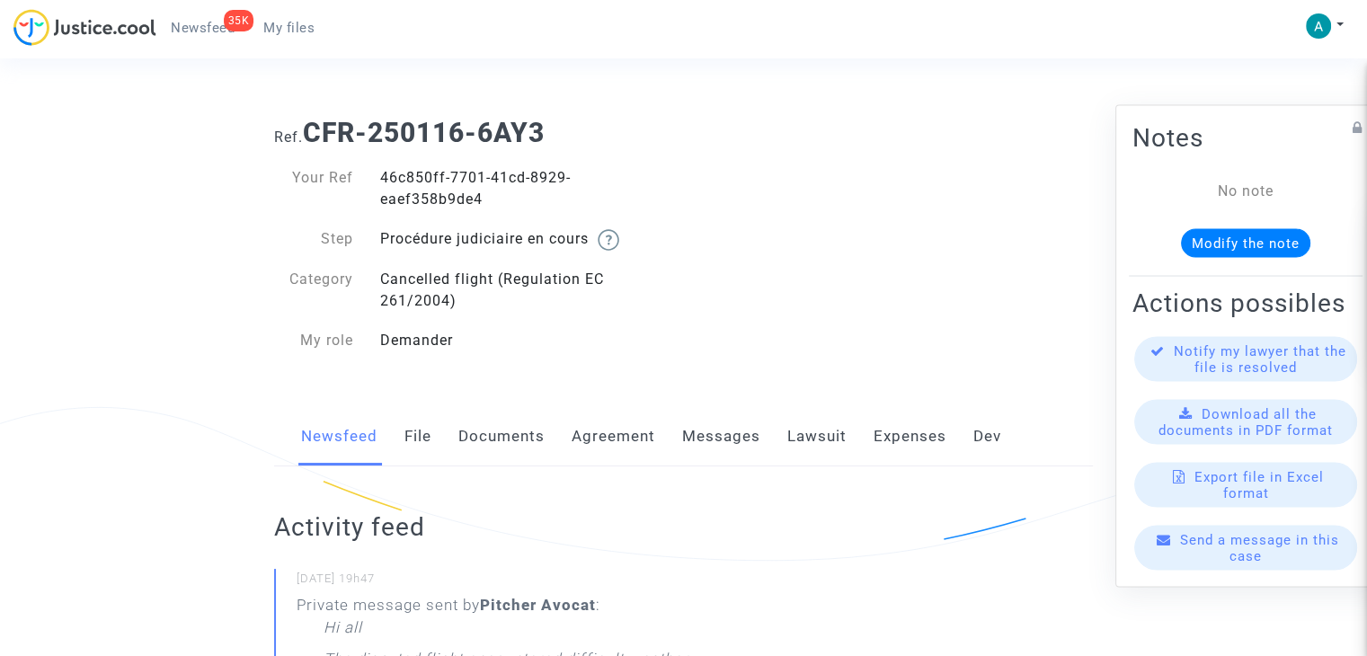
scroll to position [359, 0]
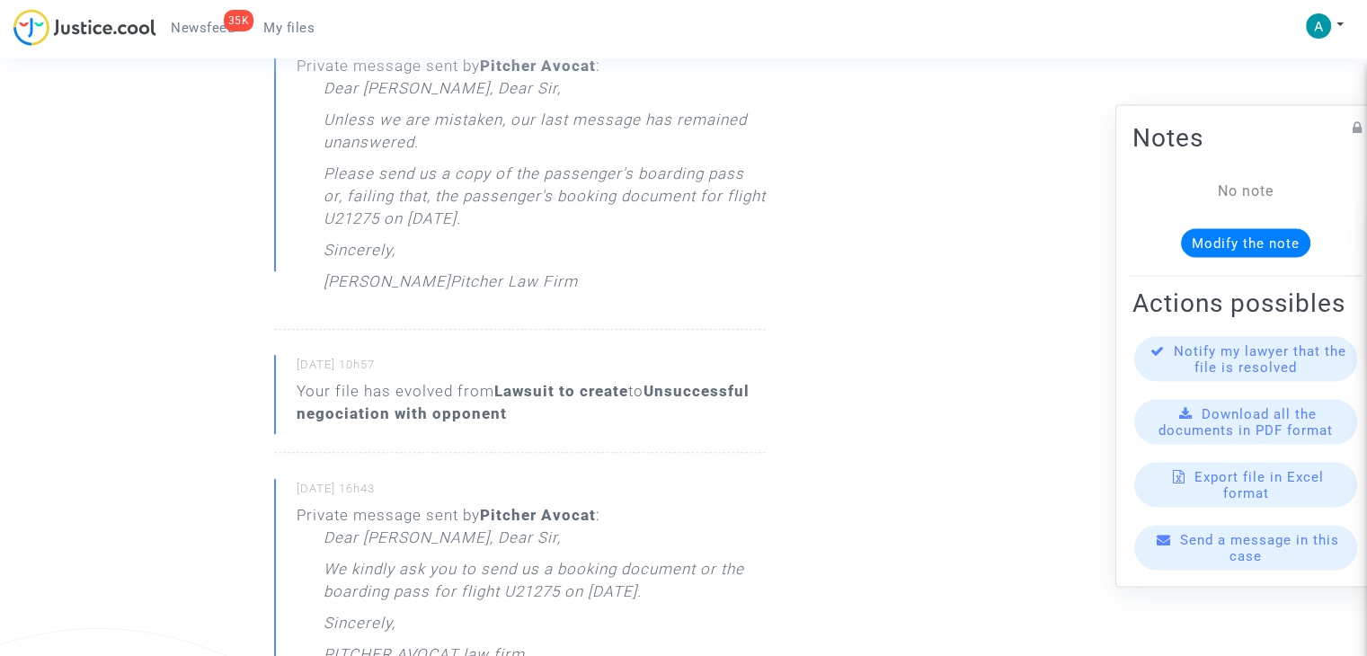
scroll to position [449, 0]
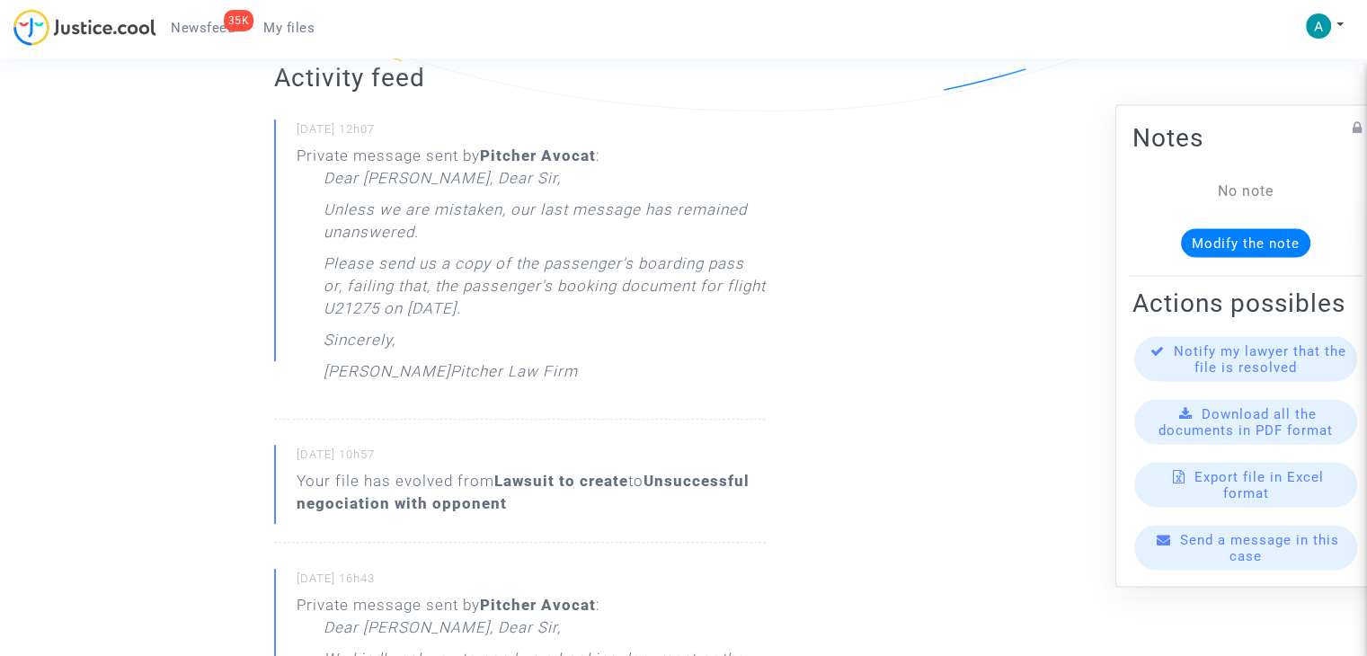
click at [1353, 643] on div at bounding box center [1353, 643] width 0 height 0
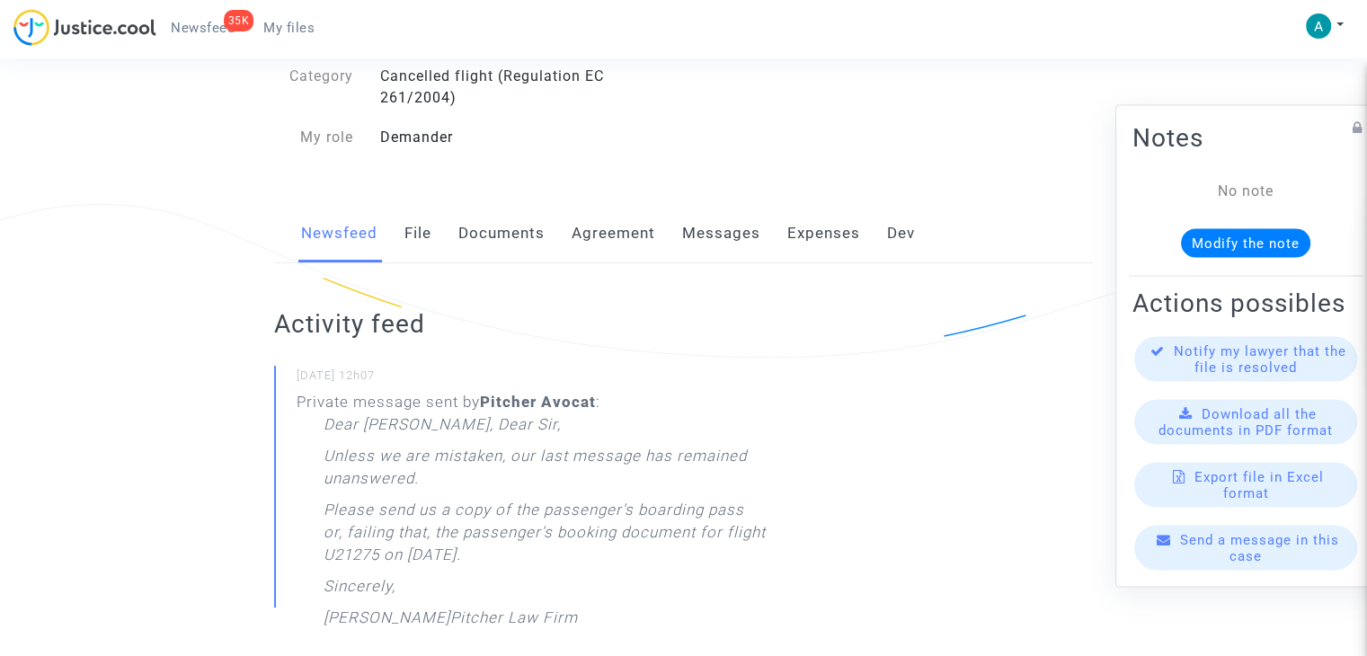
scroll to position [270, 0]
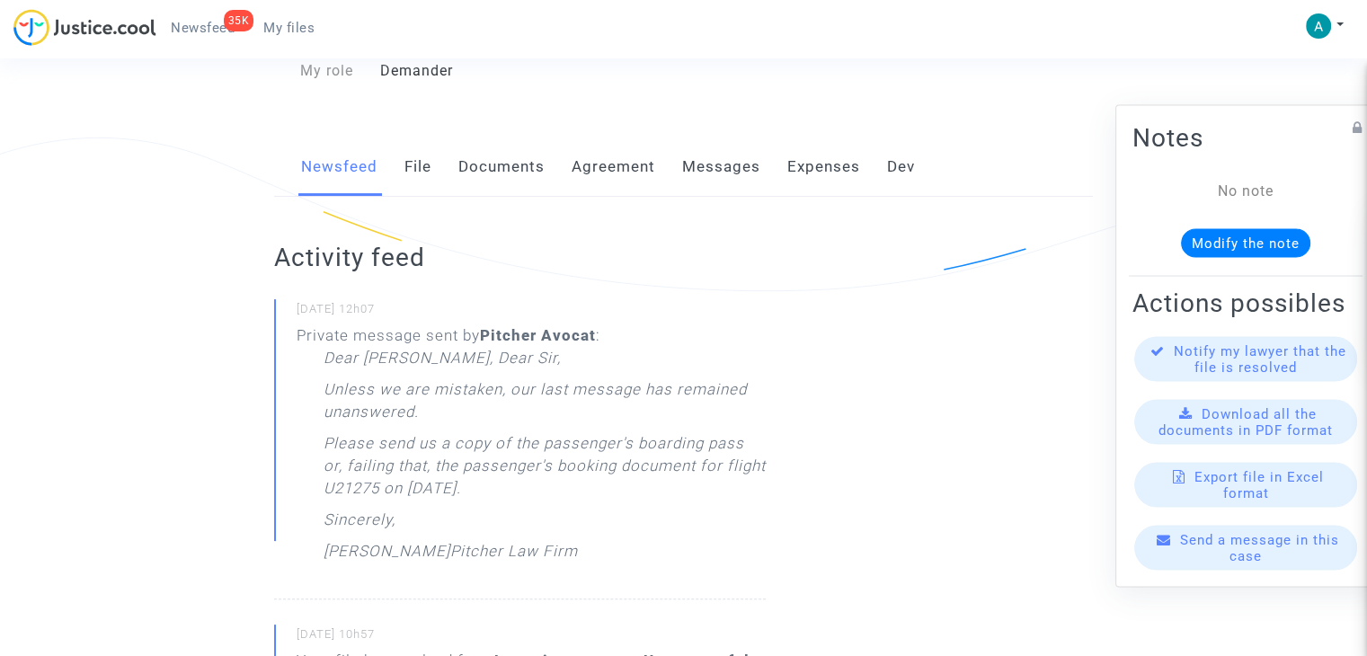
click at [1264, 554] on span "Send a message in this case" at bounding box center [1259, 548] width 159 height 32
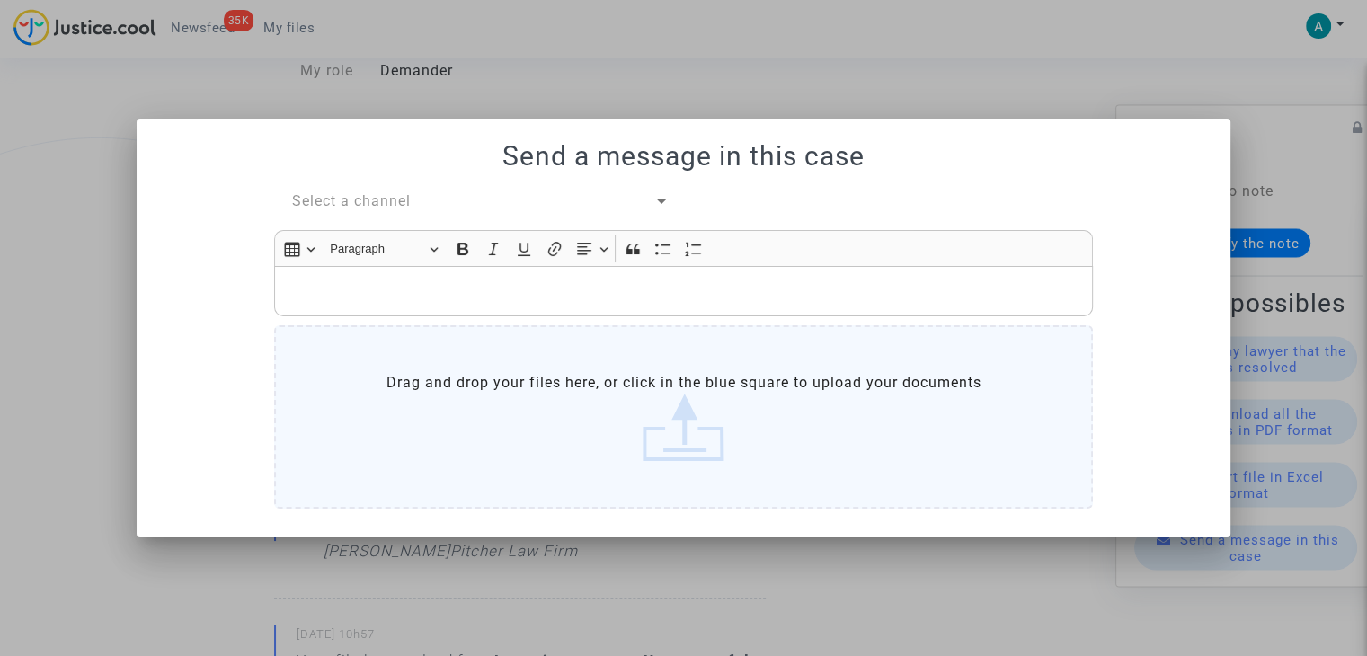
click at [352, 197] on span "Select a channel" at bounding box center [351, 200] width 119 height 17
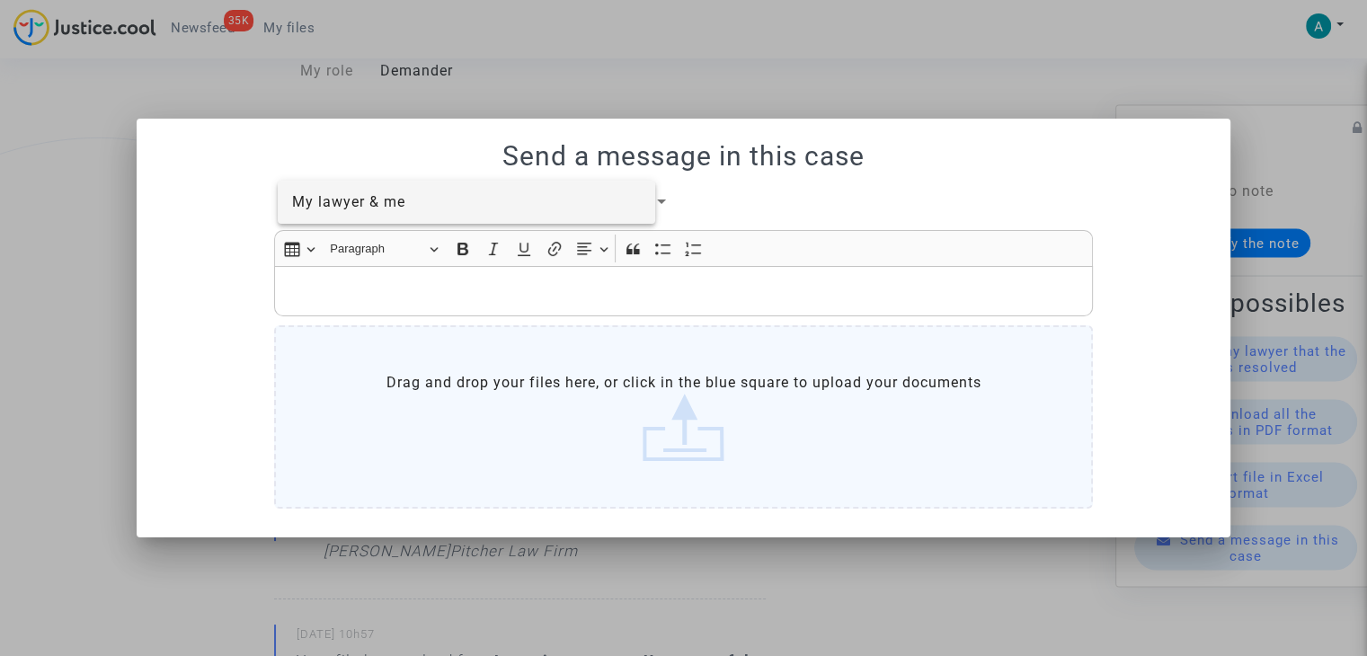
click at [362, 218] on span "My lawyer & me" at bounding box center [467, 202] width 350 height 43
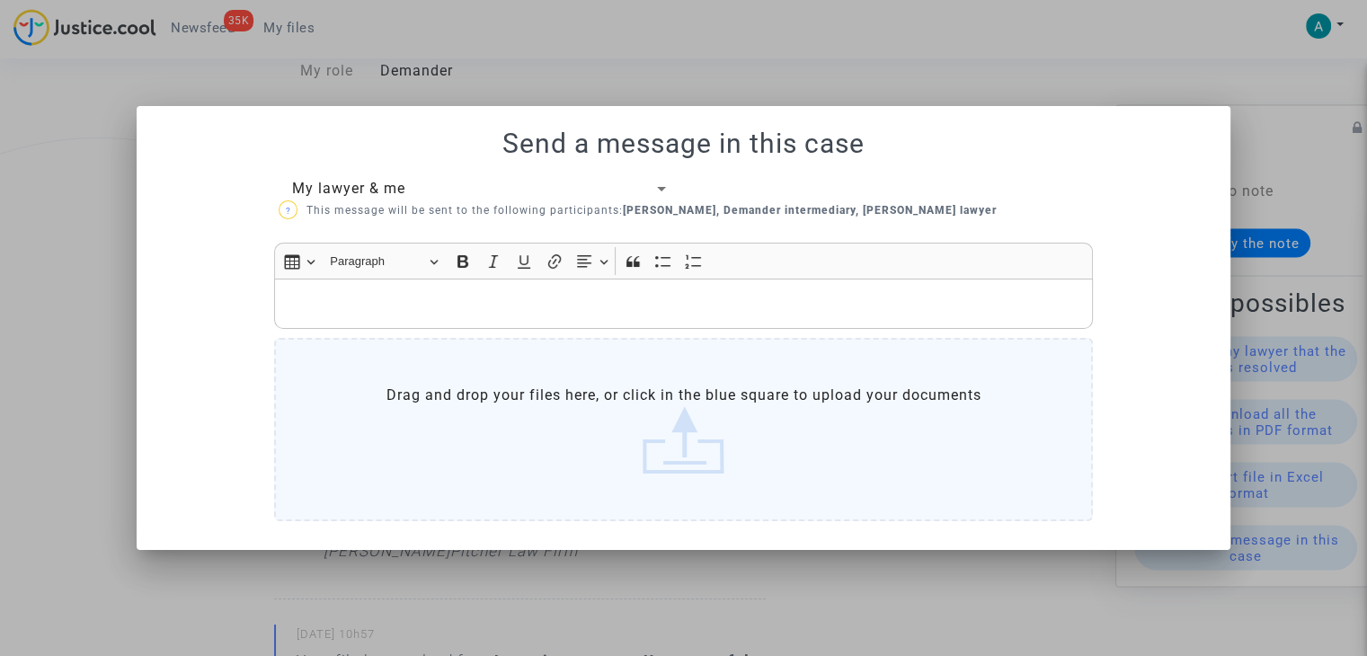
click at [368, 302] on p "Rich Text Editor, main" at bounding box center [684, 303] width 800 height 22
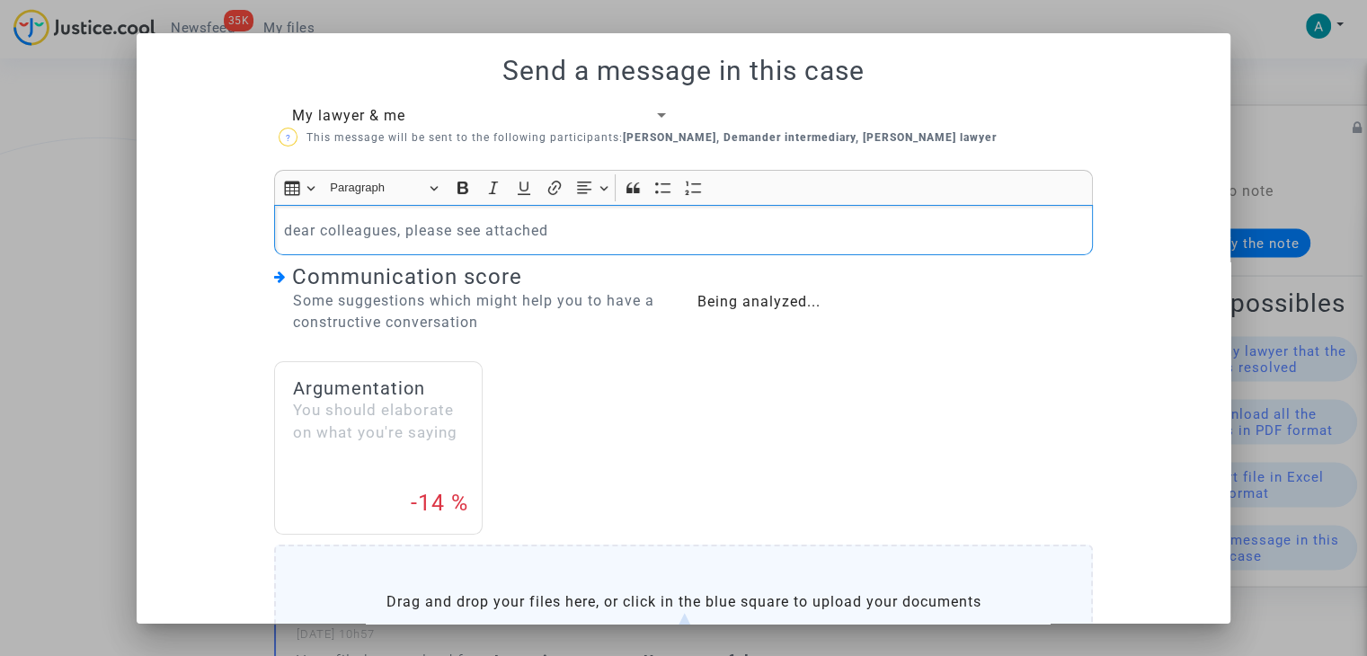
scroll to position [185, 0]
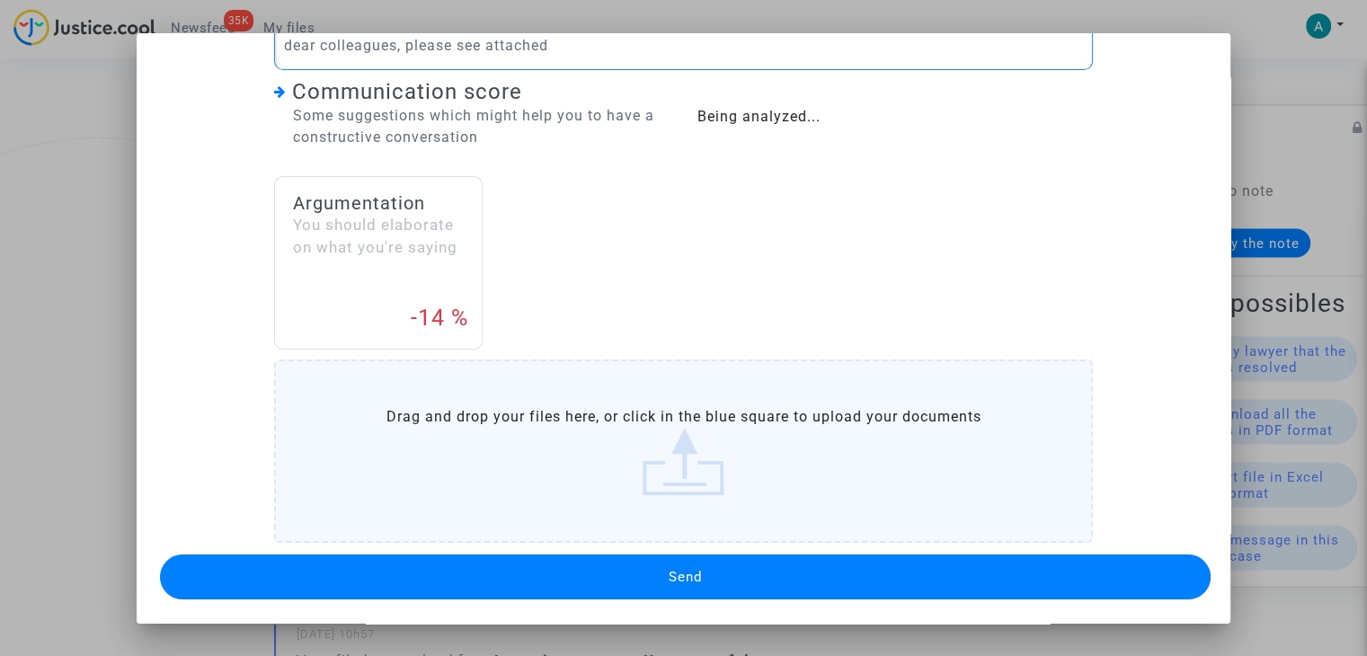
click at [716, 454] on label "Drag and drop your files here, or click in the blue square to upload your docum…" at bounding box center [683, 450] width 819 height 183
click at [0, 0] on input "Drag and drop your files here, or click in the blue square to upload your docum…" at bounding box center [0, 0] width 0 height 0
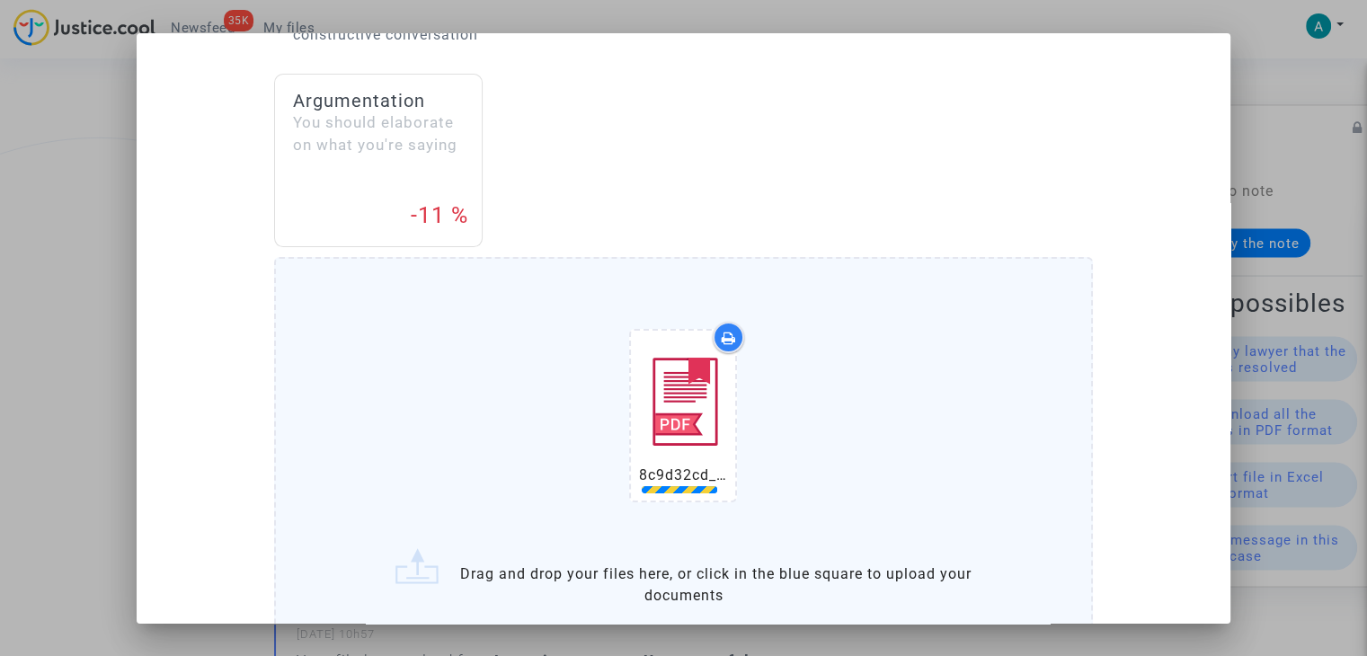
scroll to position [398, 0]
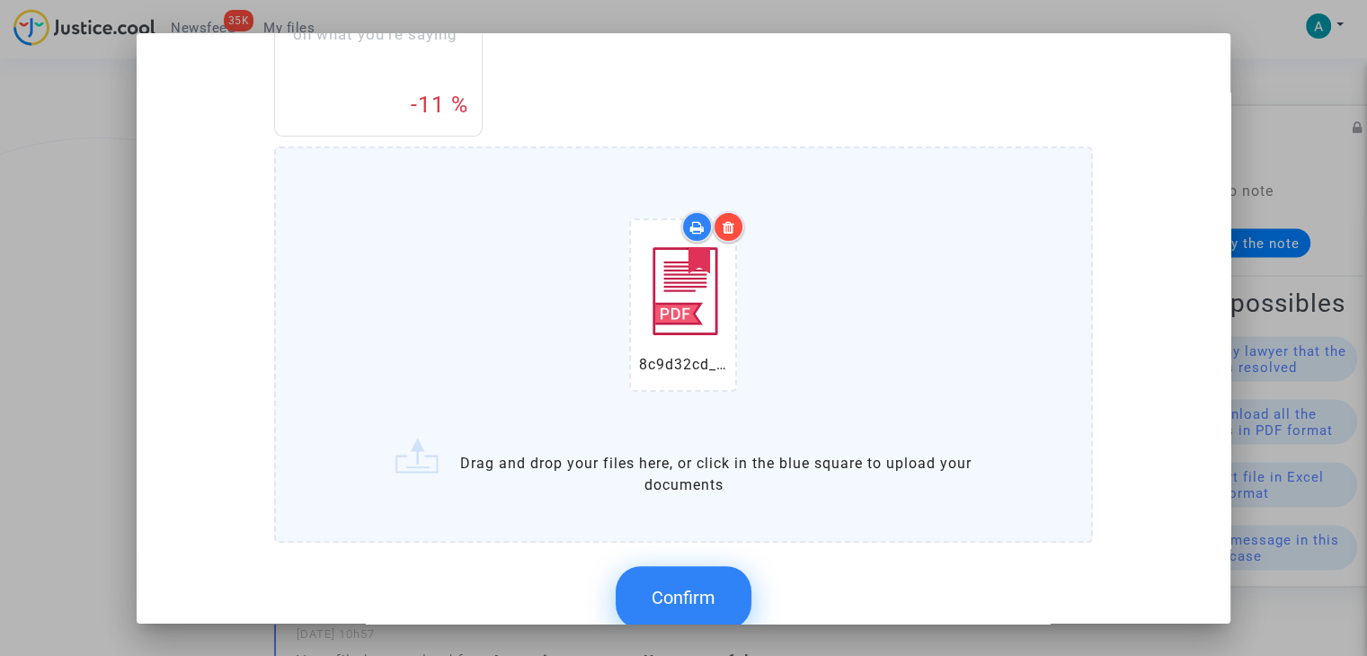
click at [684, 581] on button "Confirm" at bounding box center [684, 597] width 136 height 63
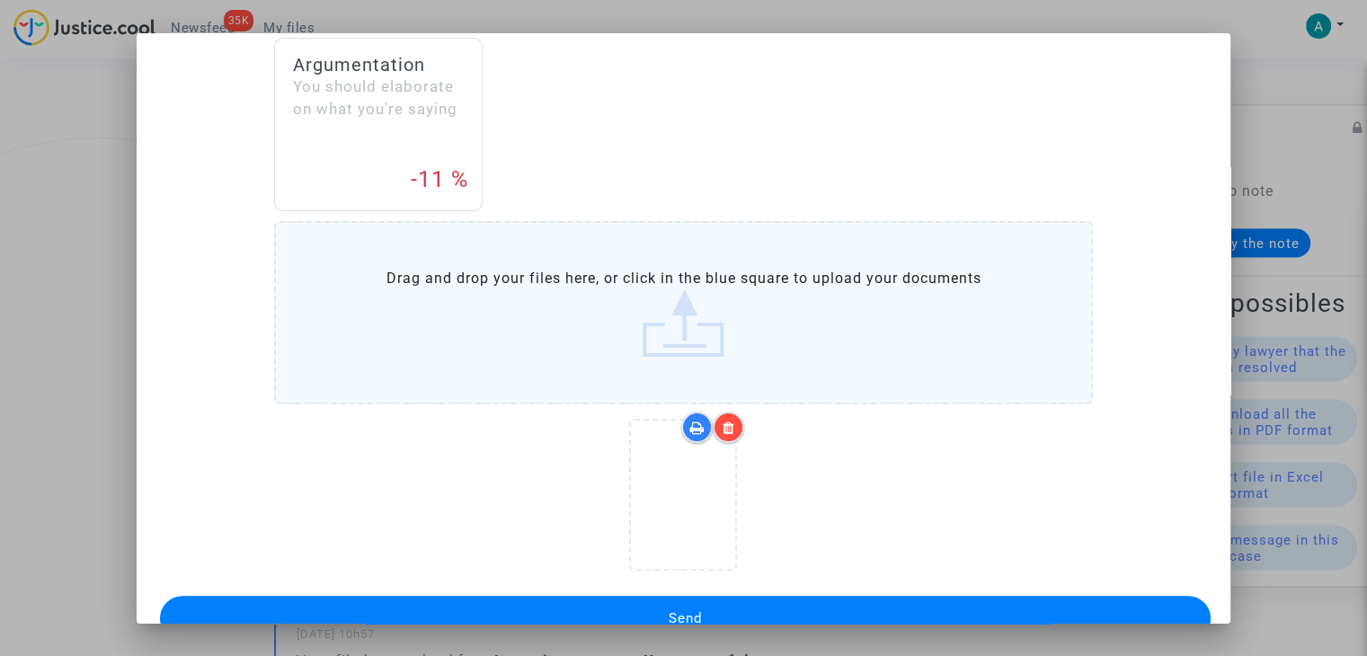
scroll to position [364, 0]
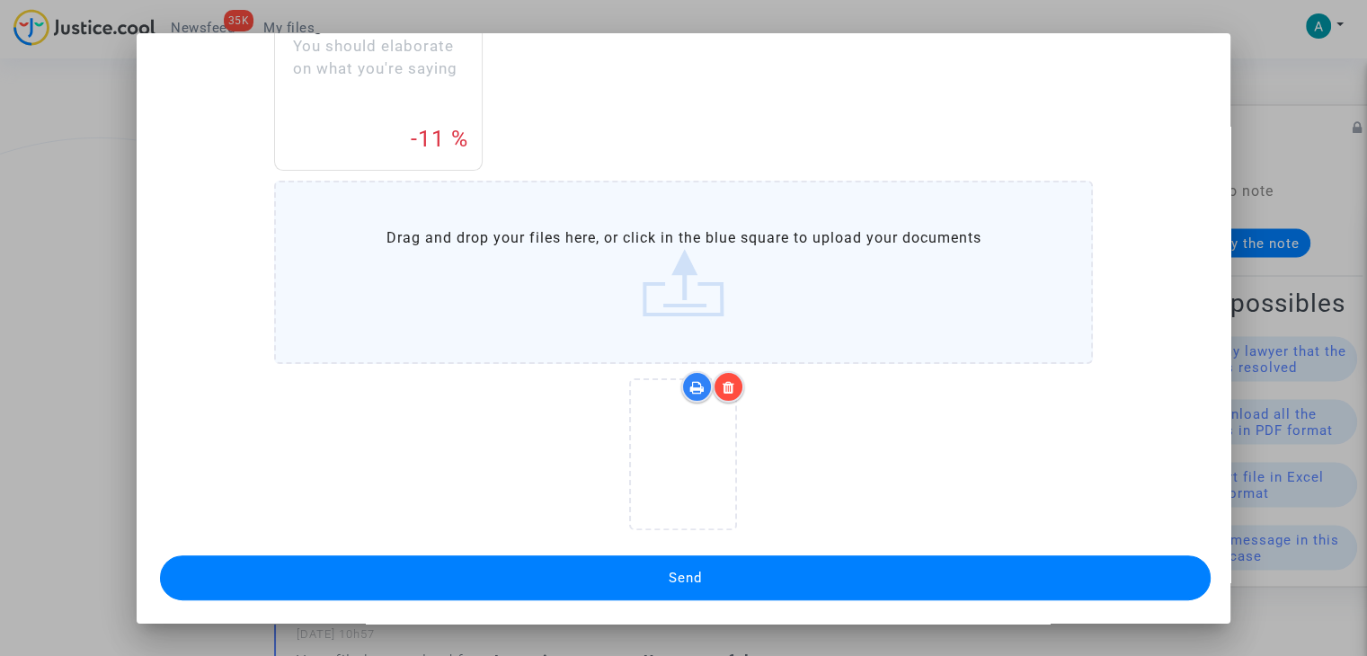
click at [861, 562] on button "Send" at bounding box center [685, 577] width 1051 height 45
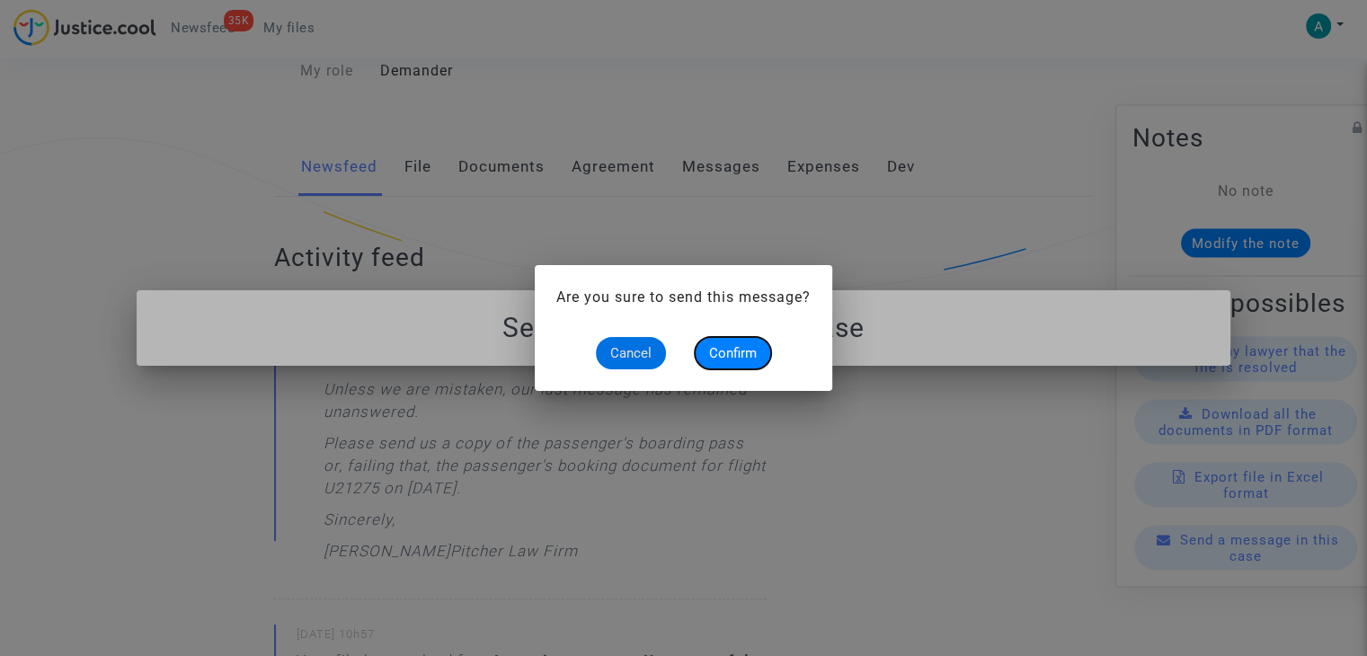
drag, startPoint x: 753, startPoint y: 348, endPoint x: 838, endPoint y: 285, distance: 105.3
click at [753, 346] on span "Confirm" at bounding box center [733, 353] width 48 height 16
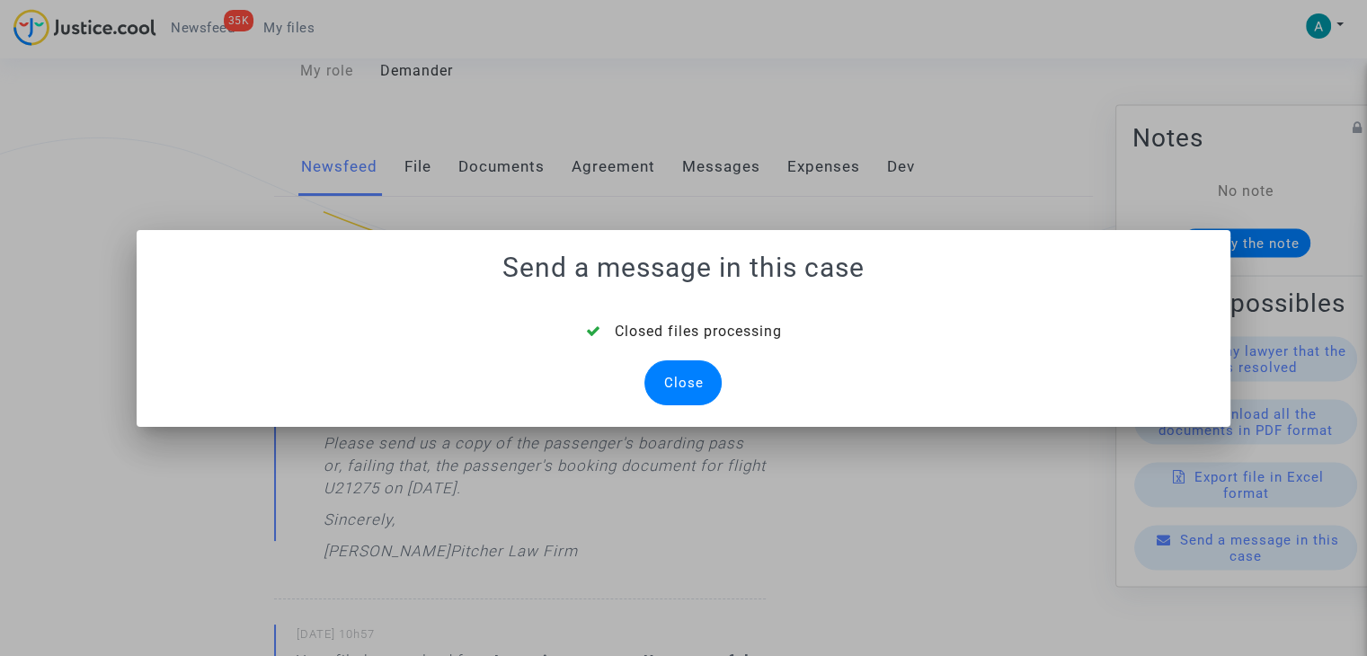
click at [698, 387] on div "Close" at bounding box center [682, 382] width 77 height 45
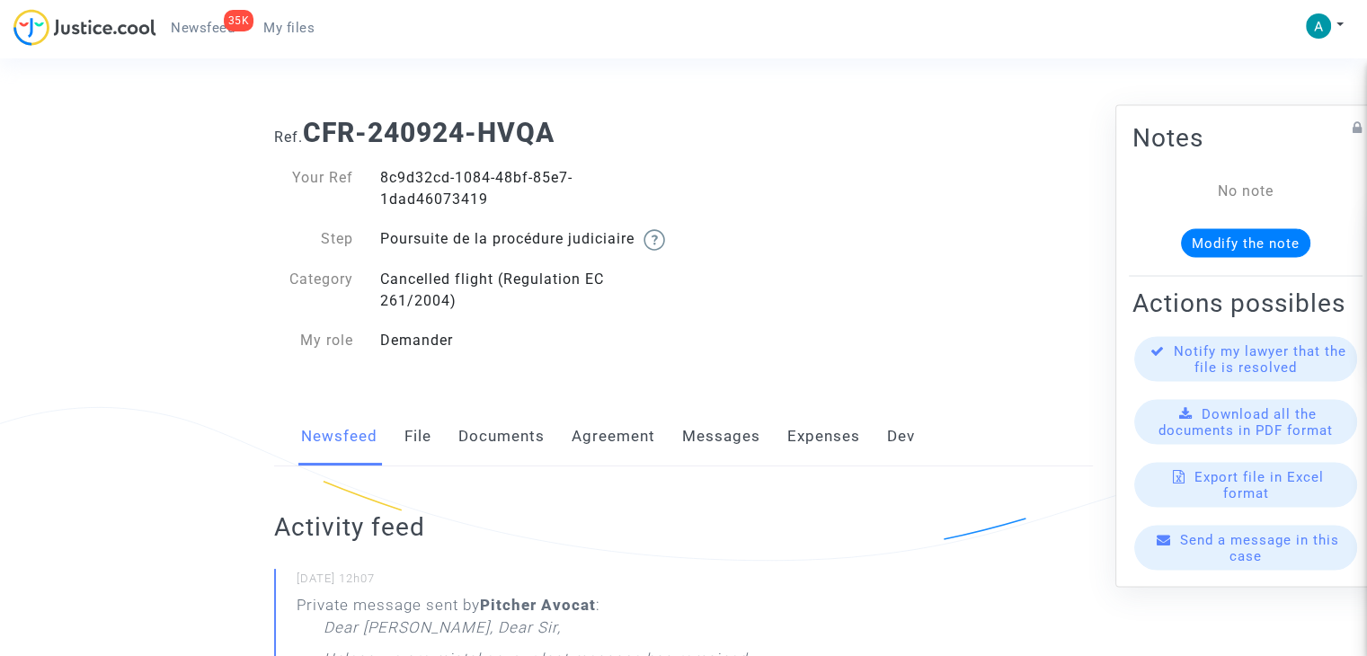
scroll to position [270, 0]
